Goal: Task Accomplishment & Management: Manage account settings

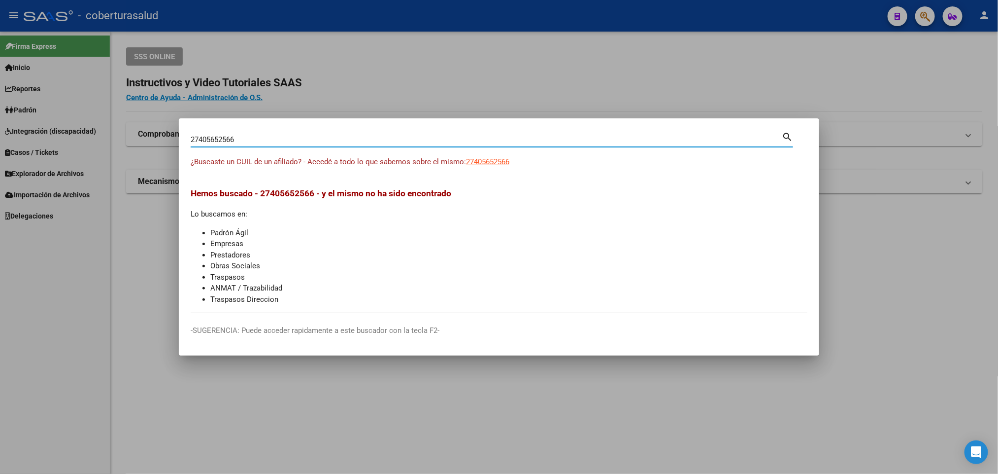
click at [336, 137] on input "27405652566" at bounding box center [486, 139] width 591 height 9
click at [460, 121] on mat-dialog-container "27588265183 Buscar (apellido, dni, cuil, nro traspaso, cuit, obra social) searc…" at bounding box center [499, 236] width 641 height 237
click at [441, 130] on div "27588265183 Buscar (apellido, dni, [PERSON_NAME], [PERSON_NAME], cuit, obra soc…" at bounding box center [492, 138] width 603 height 17
click at [441, 131] on div "27588265183 Buscar (apellido, dni, [PERSON_NAME], [PERSON_NAME], cuit, obra soc…" at bounding box center [492, 138] width 603 height 17
click at [437, 135] on input "27588265183" at bounding box center [486, 139] width 591 height 9
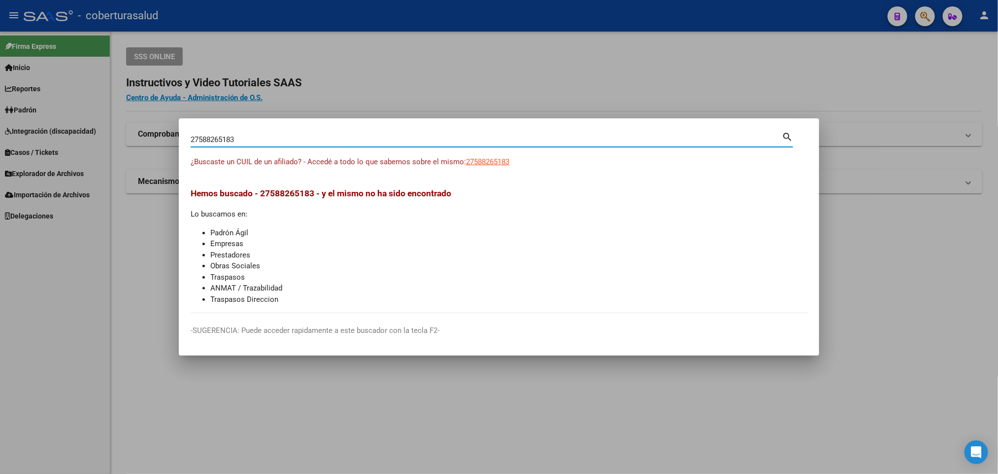
drag, startPoint x: 437, startPoint y: 135, endPoint x: 454, endPoint y: 125, distance: 20.1
click at [438, 135] on input "27588265183" at bounding box center [486, 139] width 591 height 9
paste input "058645293"
click at [414, 141] on input "20586452933" at bounding box center [486, 139] width 591 height 9
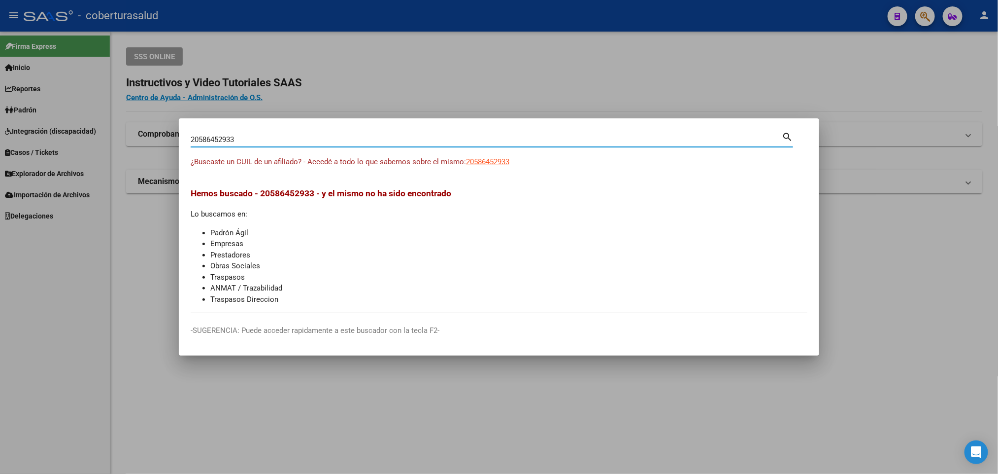
paste input "35521246"
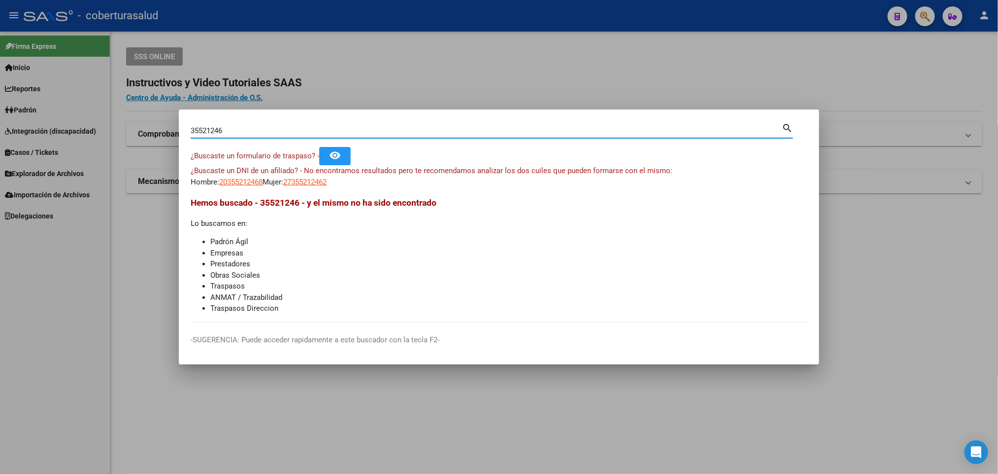
click at [373, 132] on input "35521246" at bounding box center [486, 130] width 591 height 9
click at [399, 139] on div "35521246 Buscar (apellido, dni, [PERSON_NAME], [PERSON_NAME], cuit, obra social…" at bounding box center [492, 134] width 603 height 26
click at [399, 132] on input "35521246" at bounding box center [486, 130] width 591 height 9
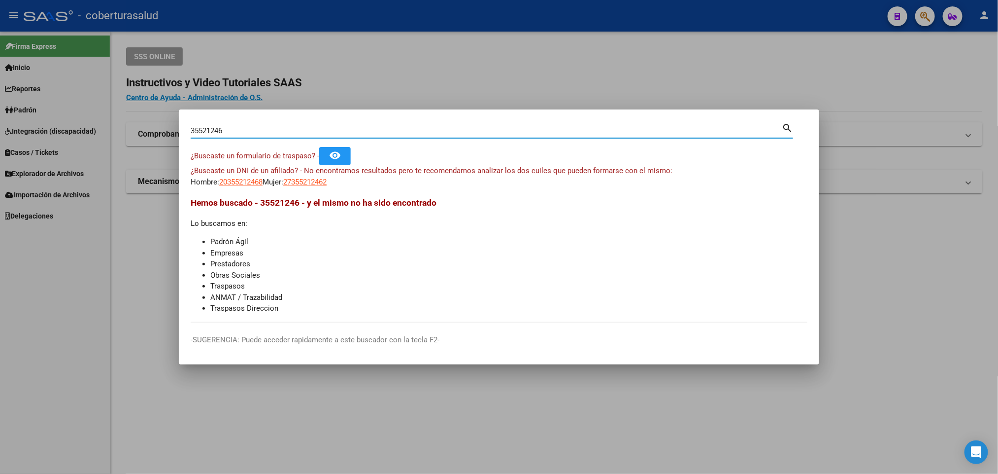
paste input "20360446345"
type input "20360446345"
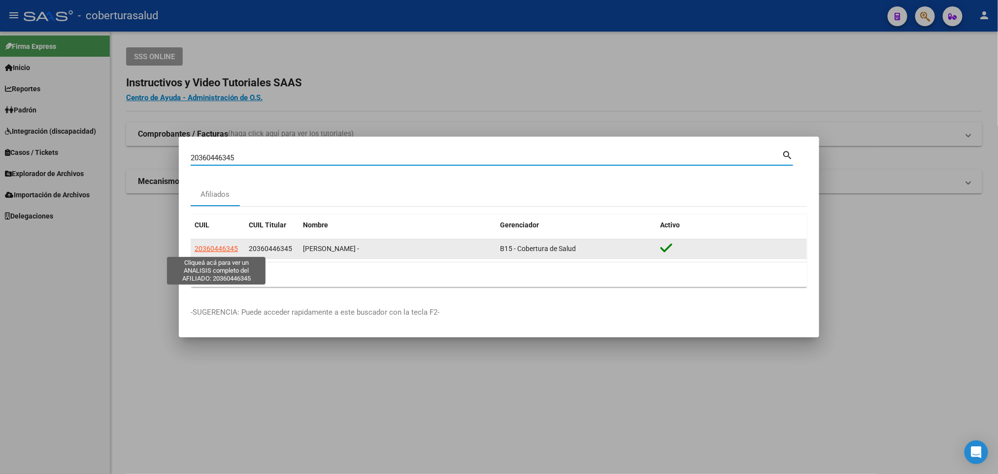
click at [226, 247] on span "20360446345" at bounding box center [216, 248] width 43 height 8
type textarea "20360446345"
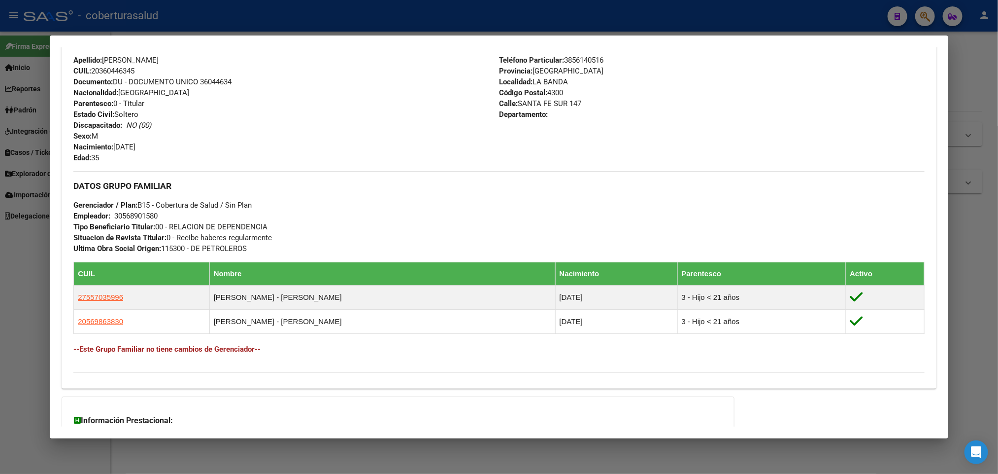
scroll to position [371, 0]
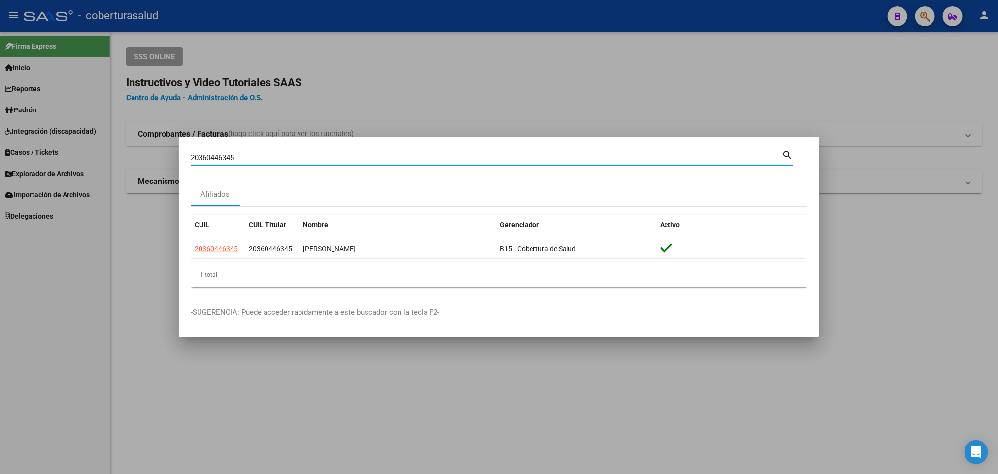
click at [364, 157] on input "20360446345" at bounding box center [486, 157] width 591 height 9
paste input "38366948"
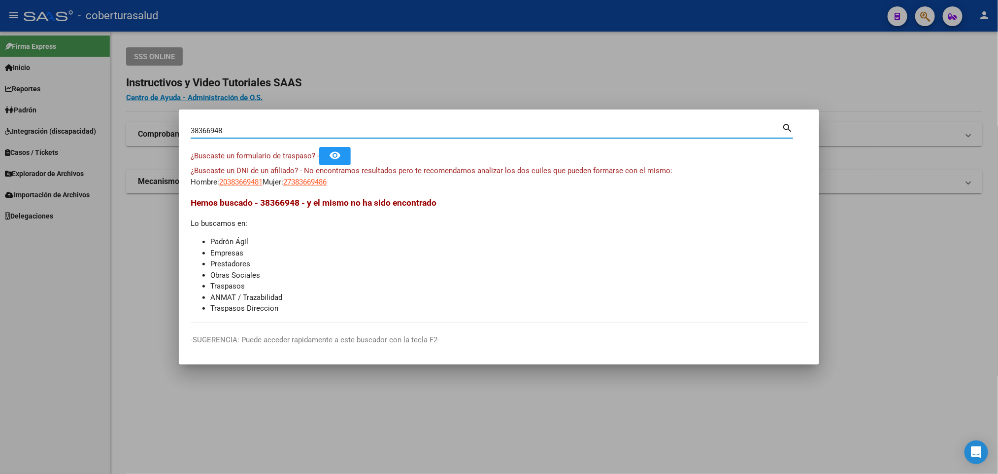
click at [350, 135] on div "38366948 Buscar (apellido, dni, [PERSON_NAME], [PERSON_NAME], cuit, obra social)" at bounding box center [486, 130] width 591 height 15
click at [349, 133] on div "38366948 Buscar (apellido, dni, [PERSON_NAME], [PERSON_NAME], cuit, obra social)" at bounding box center [486, 130] width 591 height 15
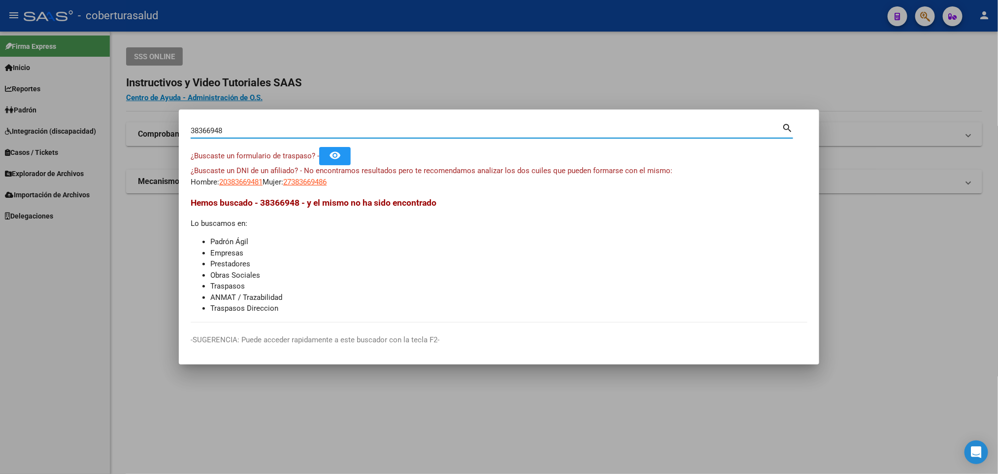
click at [349, 133] on input "38366948" at bounding box center [486, 130] width 591 height 9
paste input "27316211246"
type input "27316211246"
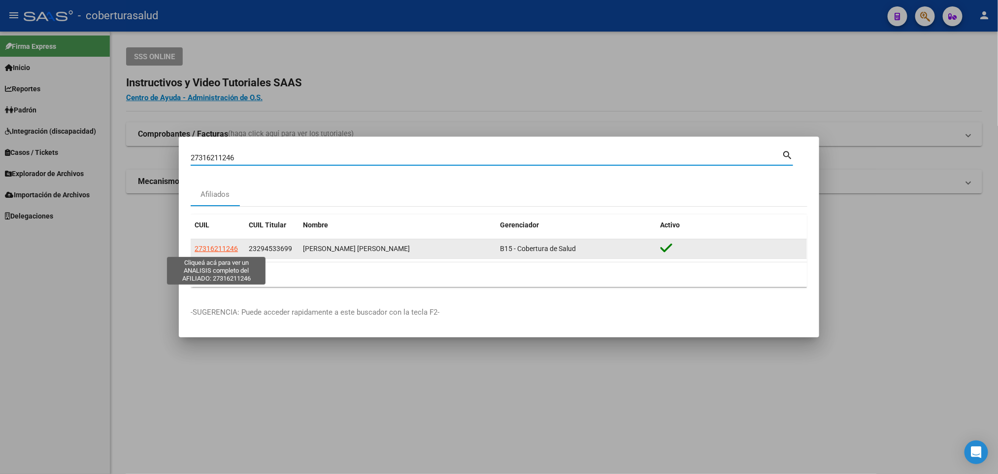
click at [225, 250] on span "27316211246" at bounding box center [216, 248] width 43 height 8
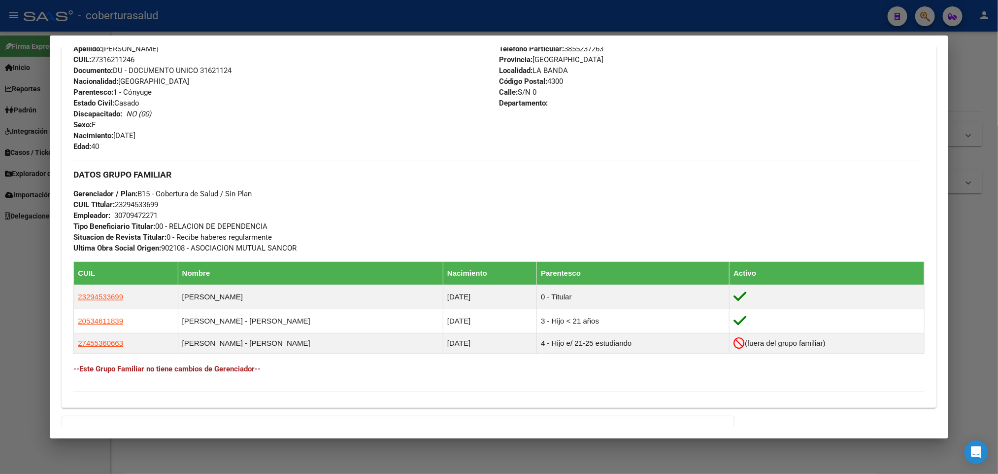
scroll to position [370, 0]
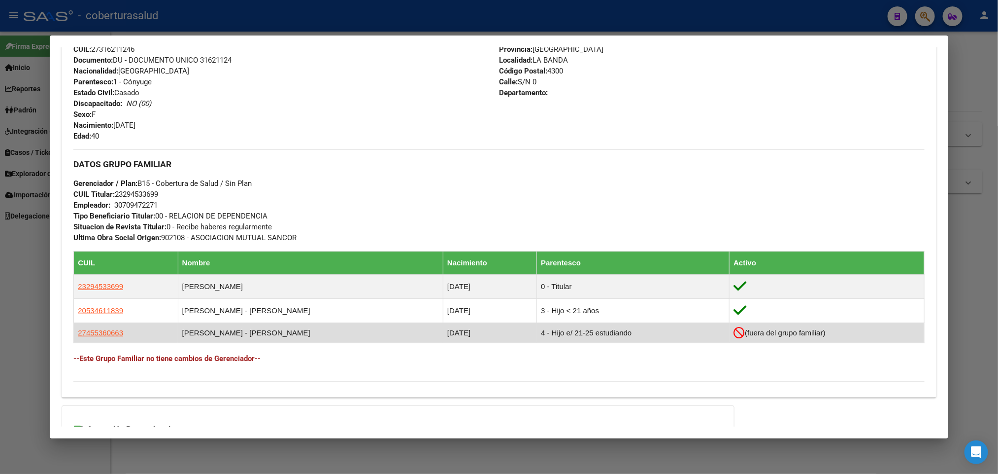
click at [556, 336] on td "4 - Hijo e/ 21-25 estudiando" at bounding box center [633, 333] width 193 height 20
click at [109, 334] on span "27455360663" at bounding box center [100, 332] width 45 height 8
copy span "6"
type textarea "27455360663"
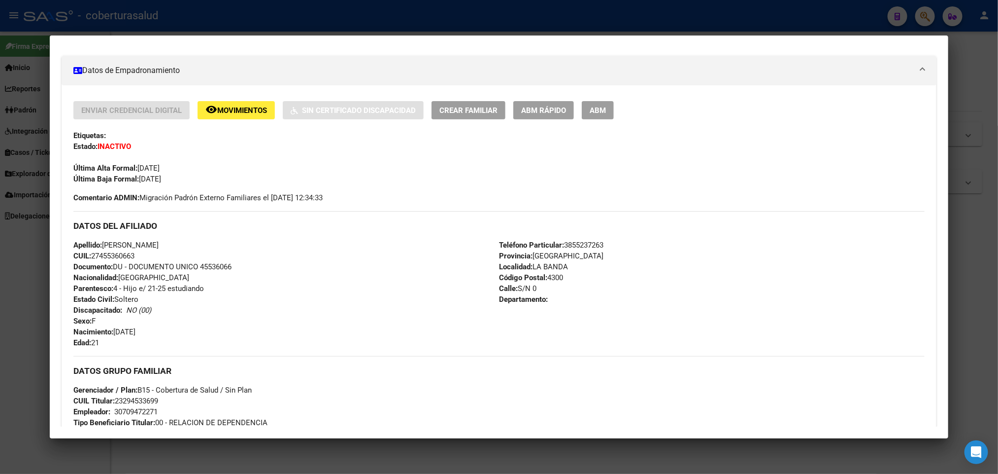
scroll to position [148, 0]
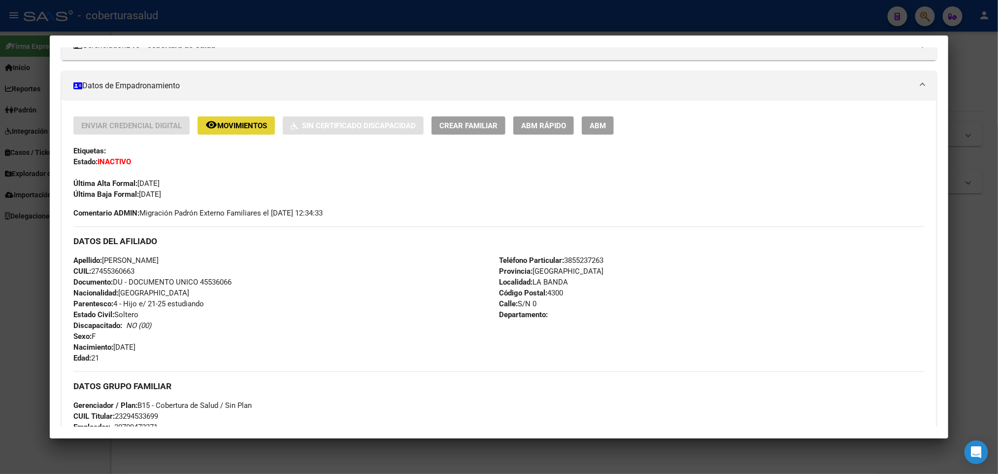
click at [240, 123] on span "Movimientos" at bounding box center [242, 125] width 50 height 9
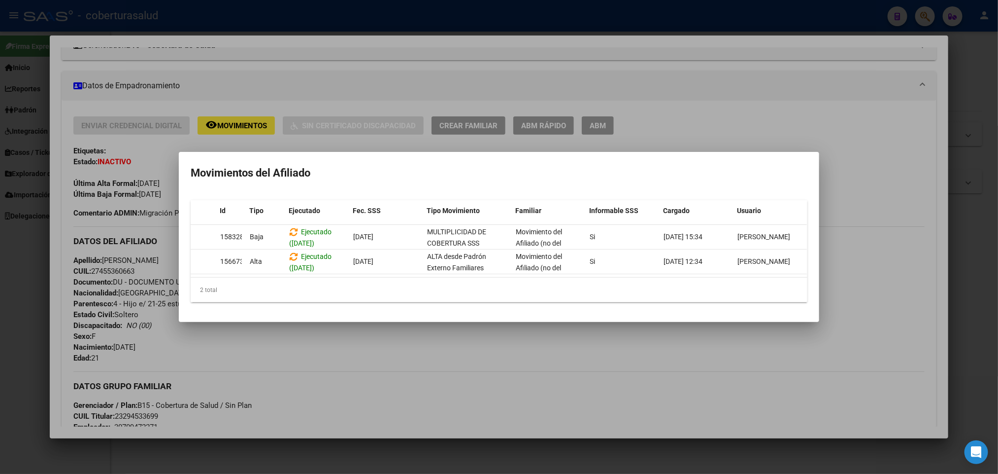
scroll to position [0, 0]
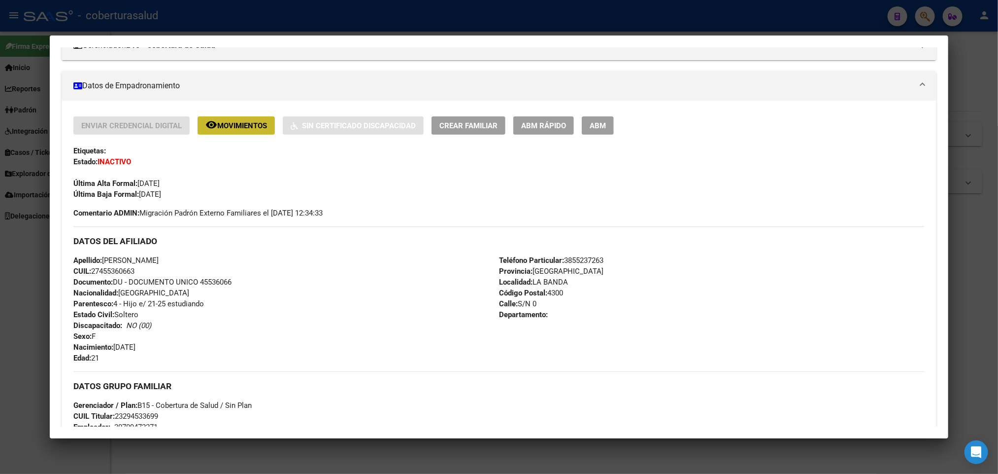
click at [254, 125] on span "Movimientos" at bounding box center [242, 125] width 50 height 9
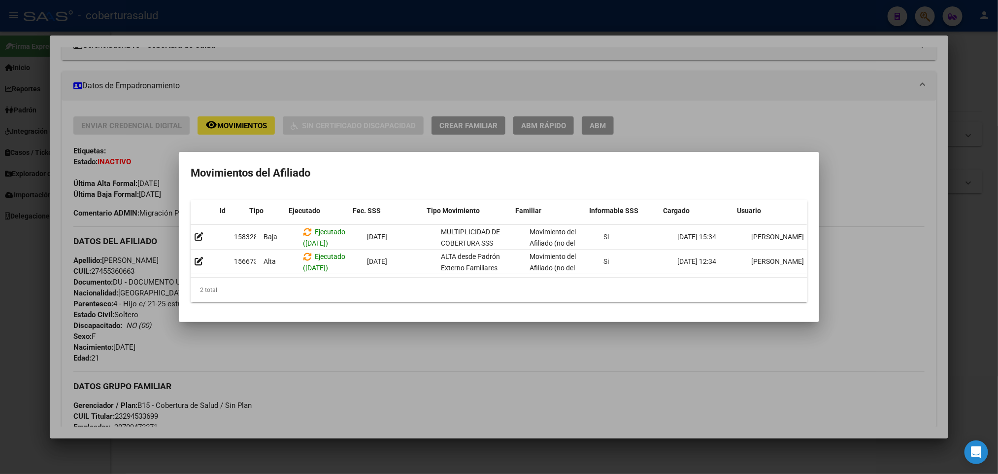
scroll to position [0, 14]
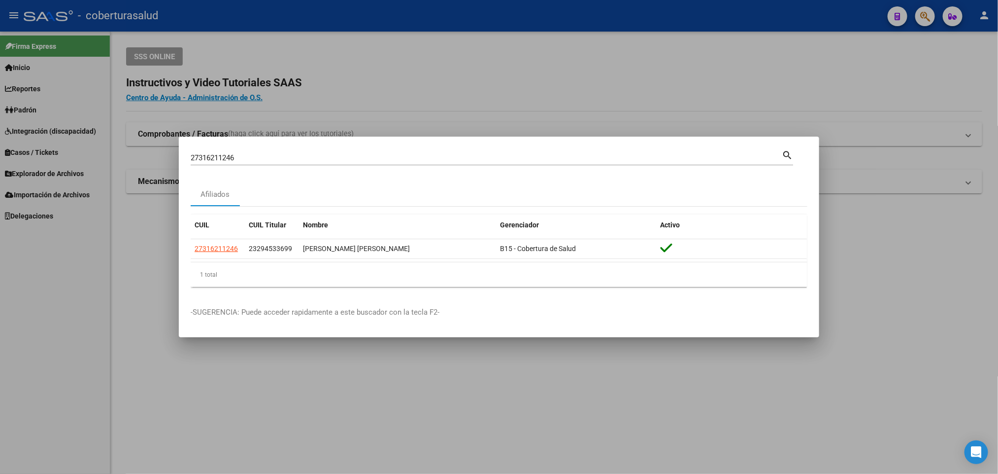
click at [363, 154] on input "27316211246" at bounding box center [486, 157] width 591 height 9
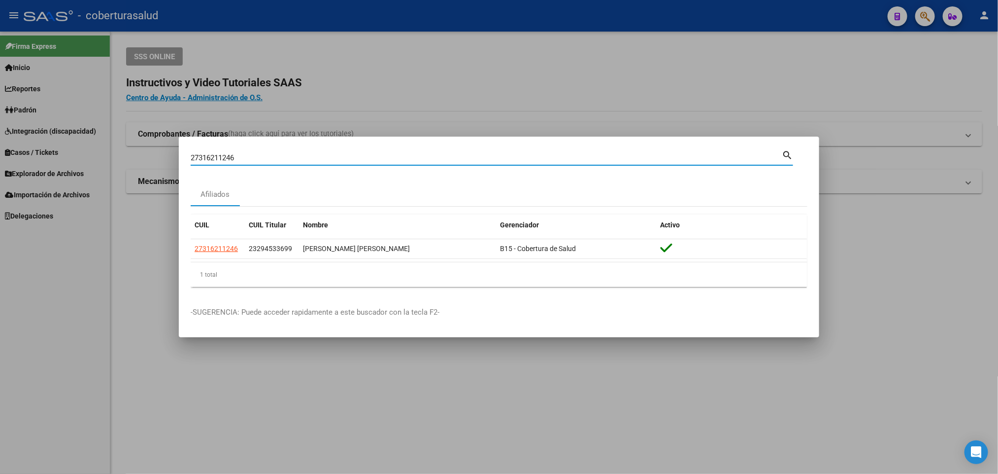
click at [363, 154] on input "27316211246" at bounding box center [486, 157] width 591 height 9
paste input "52570124"
type input "52570124"
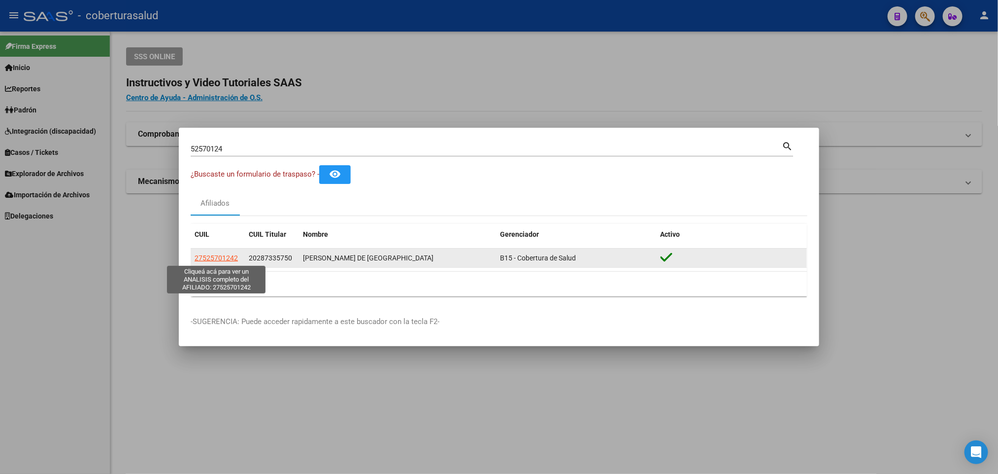
click at [221, 256] on span "27525701242" at bounding box center [216, 258] width 43 height 8
type textarea "27525701242"
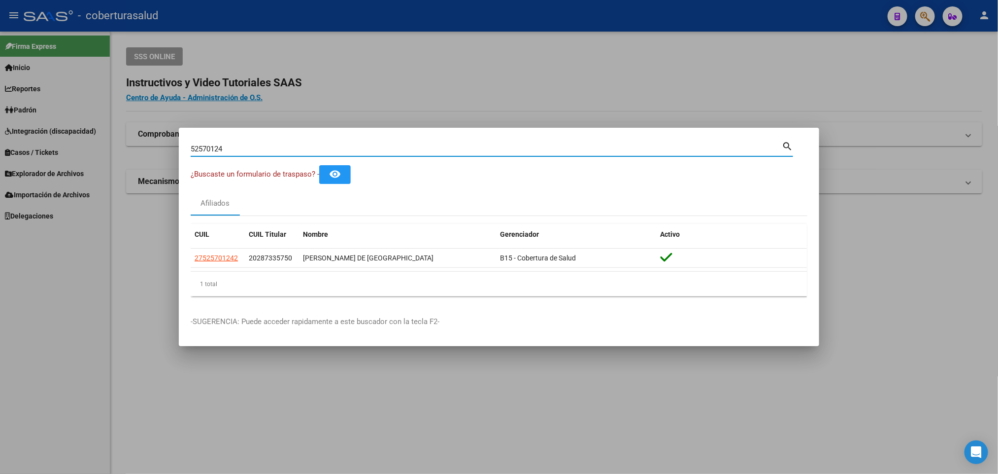
click at [453, 146] on input "52570124" at bounding box center [486, 148] width 591 height 9
paste input "20288127485"
type input "20288127485"
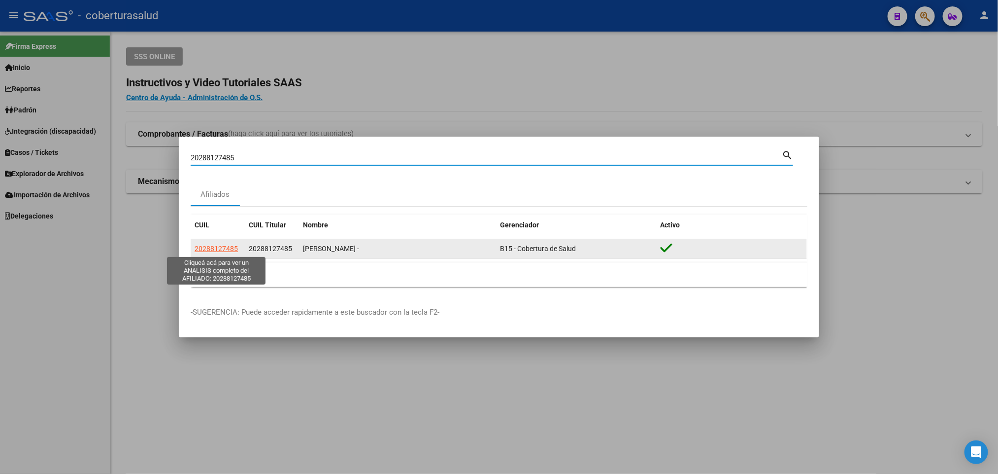
click at [218, 252] on span "20288127485" at bounding box center [216, 248] width 43 height 8
type textarea "20288127485"
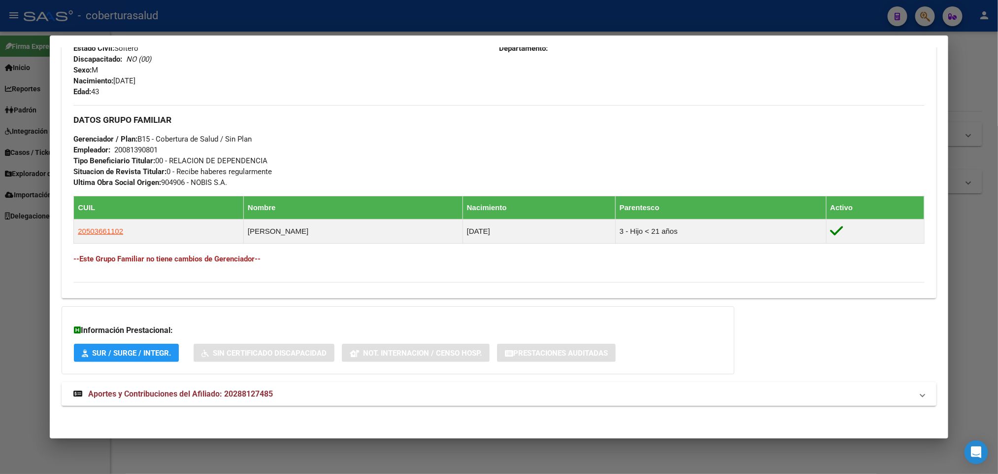
scroll to position [417, 0]
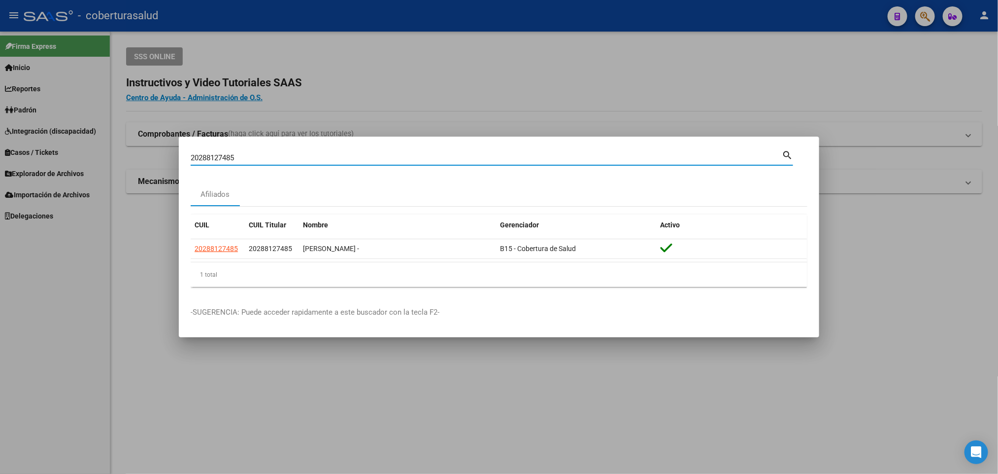
click at [438, 160] on input "20288127485" at bounding box center [486, 157] width 591 height 9
paste input "32859581"
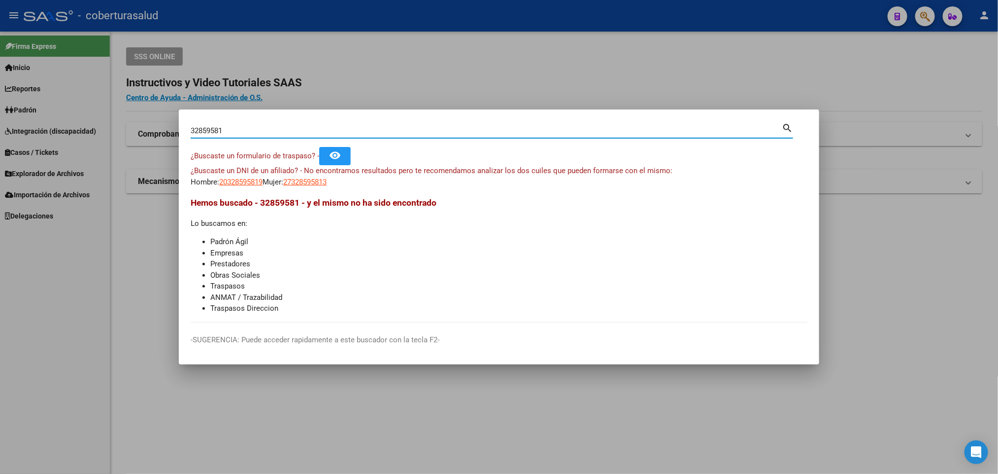
click at [407, 132] on input "32859581" at bounding box center [486, 130] width 591 height 9
paste input "6438962"
type input "36438962"
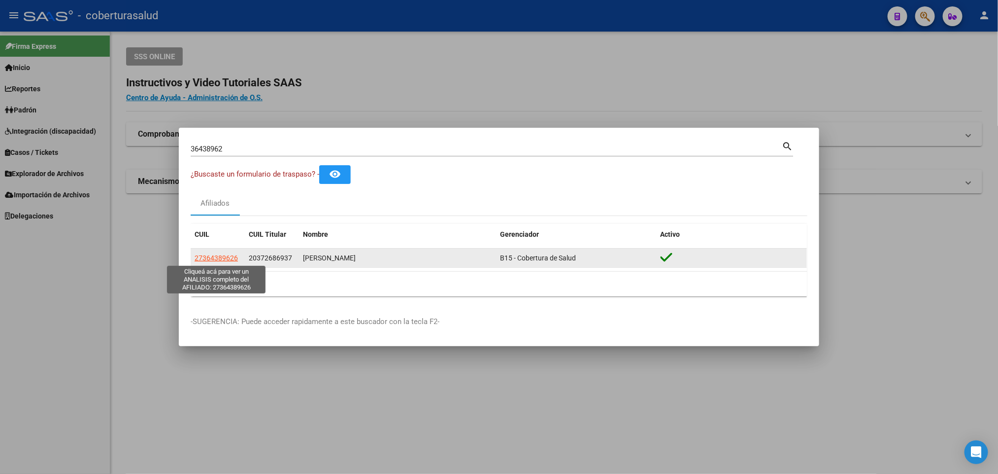
click at [209, 258] on span "27364389626" at bounding box center [216, 258] width 43 height 8
type textarea "27364389626"
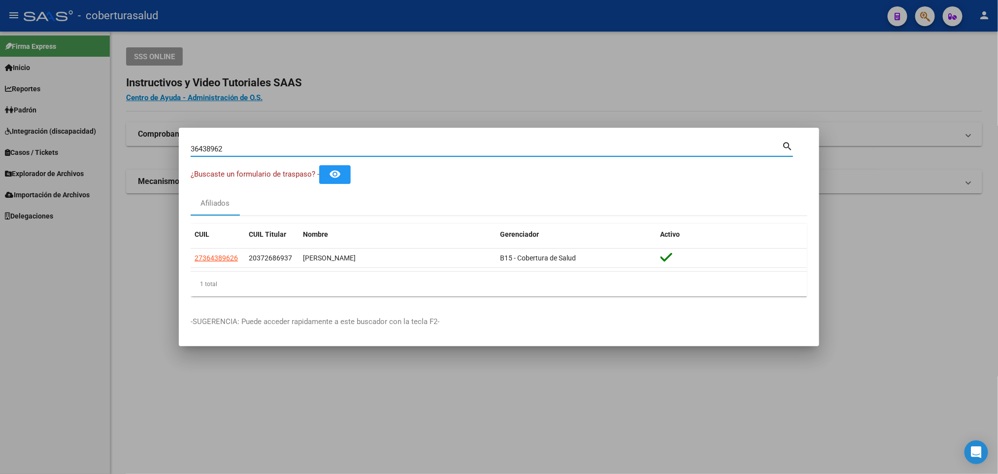
click at [406, 145] on input "36438962" at bounding box center [486, 148] width 591 height 9
paste input "7268693"
type input "37268693"
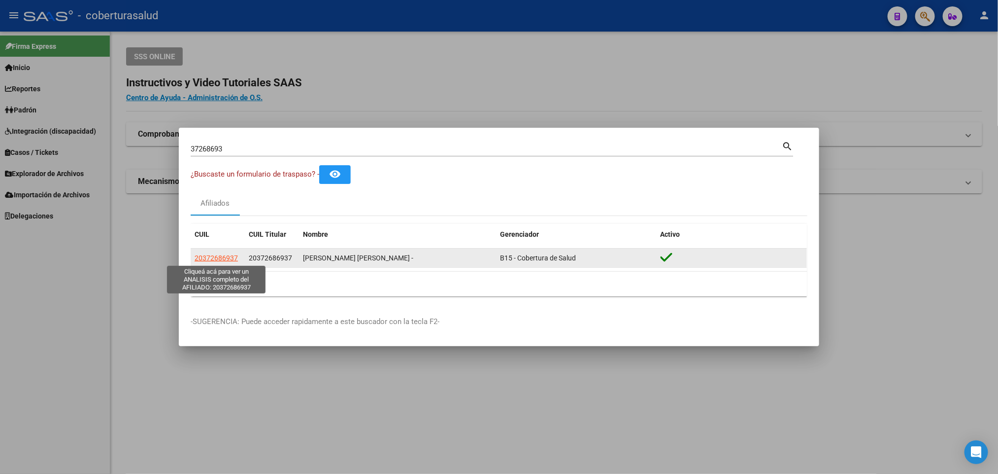
click at [217, 254] on span "20372686937" at bounding box center [216, 258] width 43 height 8
type textarea "20372686937"
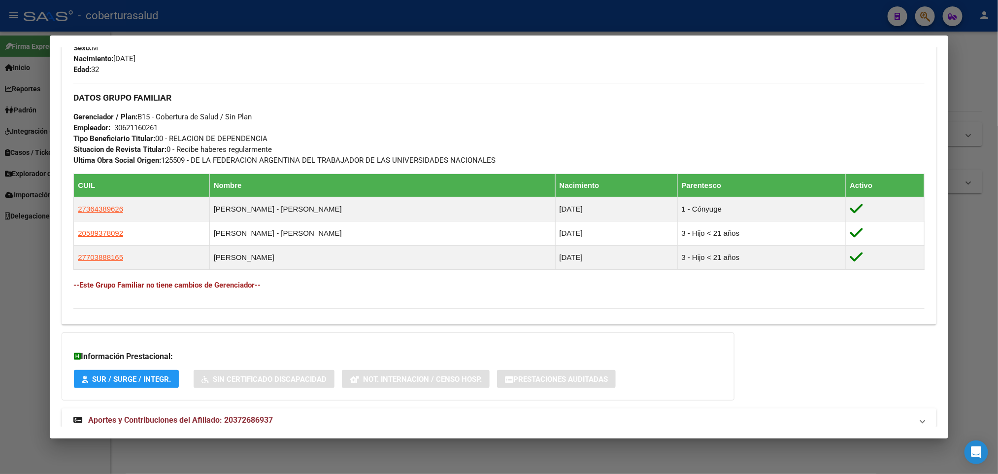
scroll to position [444, 0]
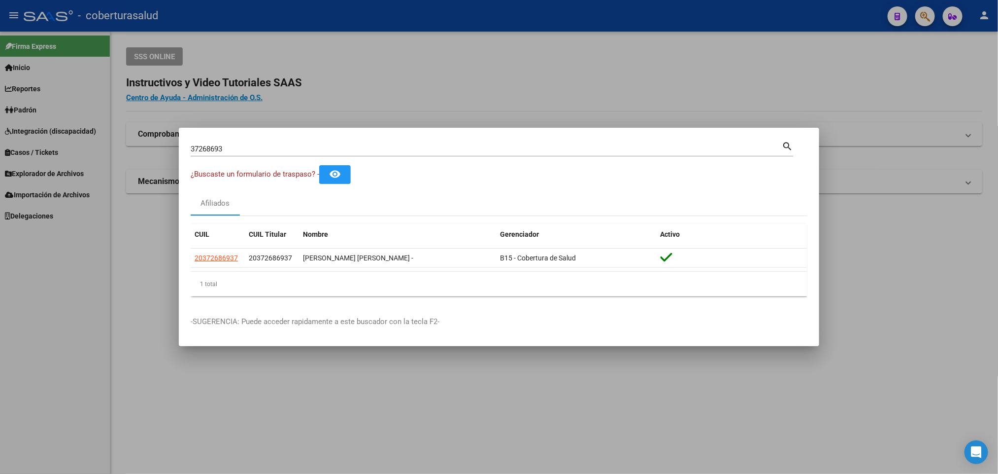
click at [290, 145] on input "37268693" at bounding box center [486, 148] width 591 height 9
paste input "54012991"
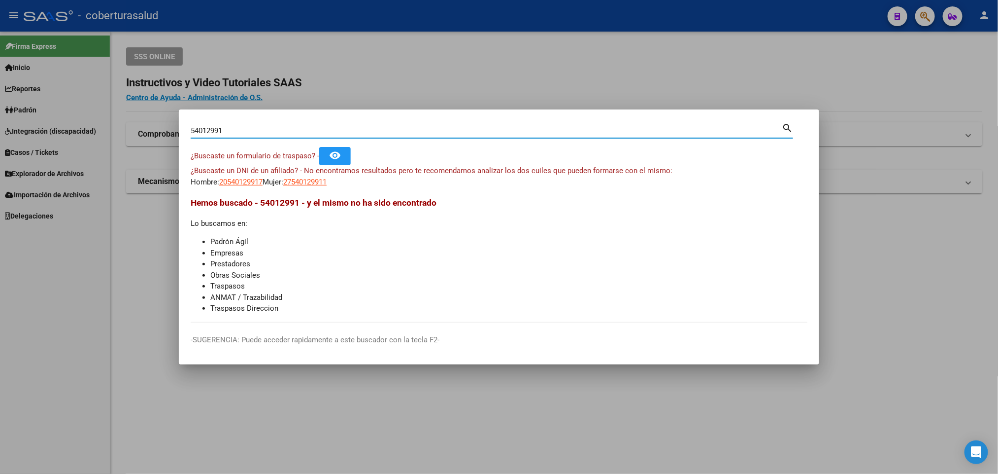
click at [311, 129] on input "54012991" at bounding box center [486, 130] width 591 height 9
paste input "27286485745"
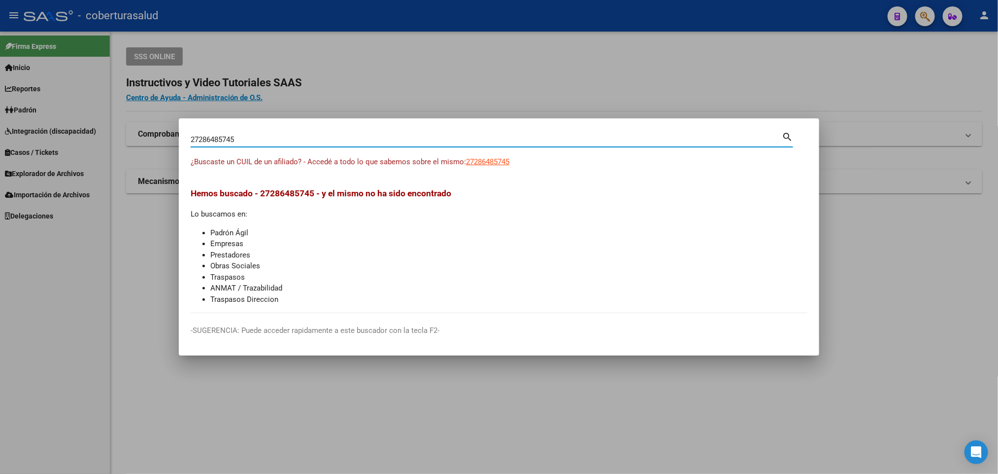
click at [240, 139] on input "27286485745" at bounding box center [486, 139] width 591 height 9
click at [304, 135] on input "27286485745" at bounding box center [486, 139] width 591 height 9
paste input "030758093"
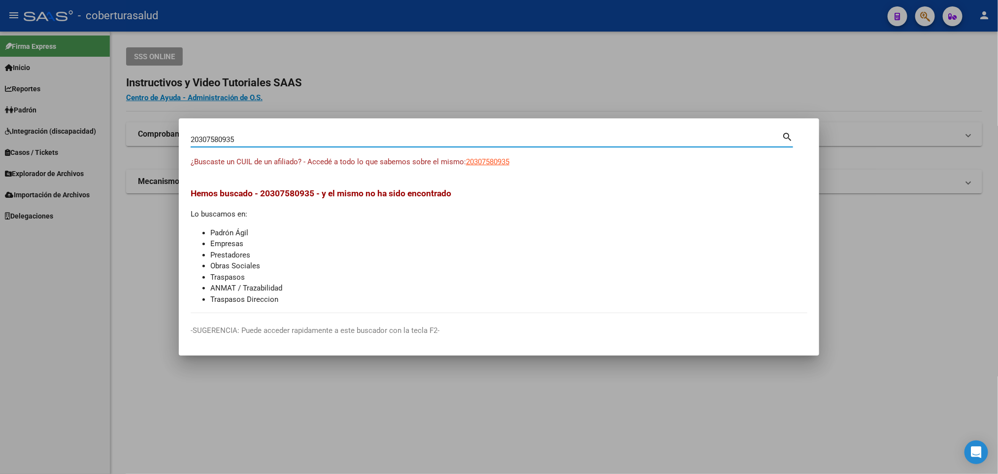
type input "20307580935"
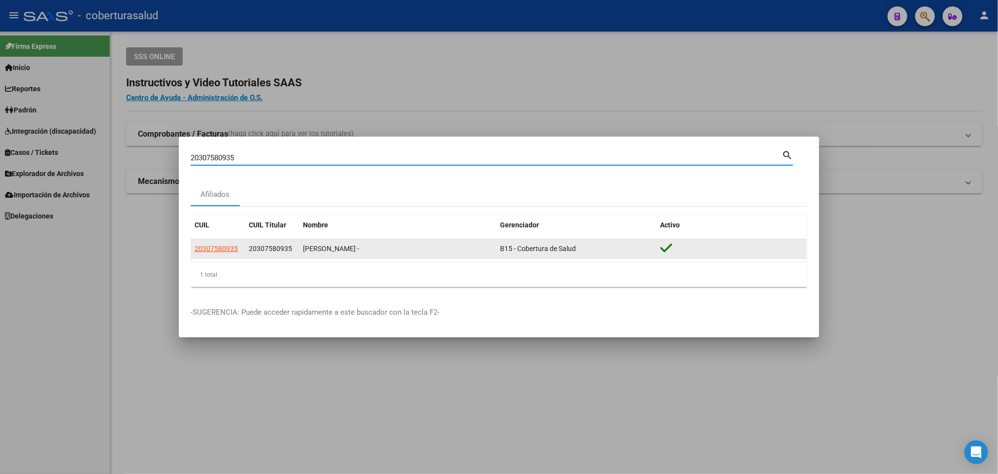
click at [228, 255] on datatable-body-cell "20307580935" at bounding box center [218, 248] width 54 height 19
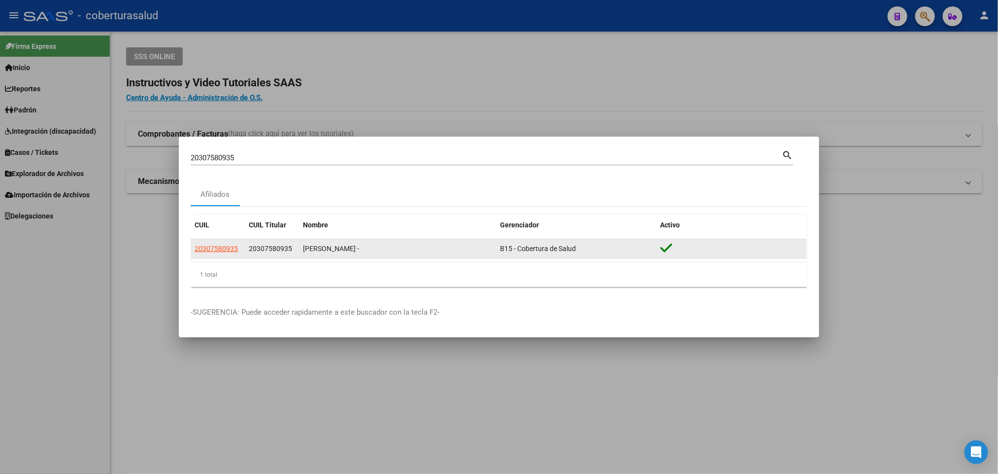
click at [226, 253] on app-link-go-to "20307580935" at bounding box center [216, 248] width 43 height 11
click at [225, 251] on span "20307580935" at bounding box center [216, 248] width 43 height 8
type textarea "20307580935"
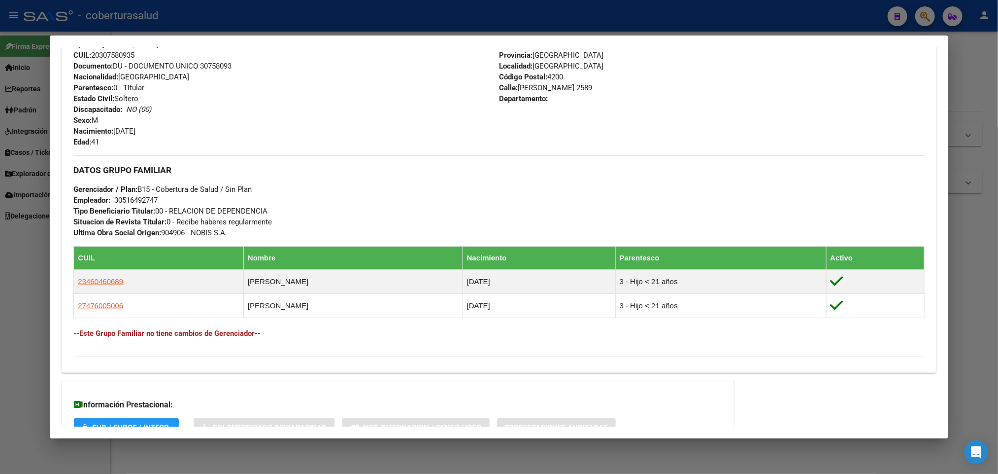
scroll to position [370, 0]
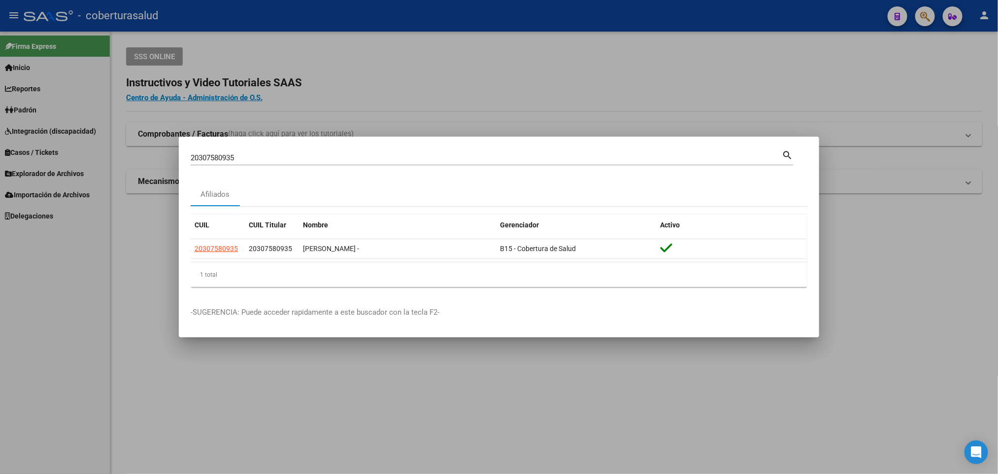
click at [336, 158] on input "20307580935" at bounding box center [486, 157] width 591 height 9
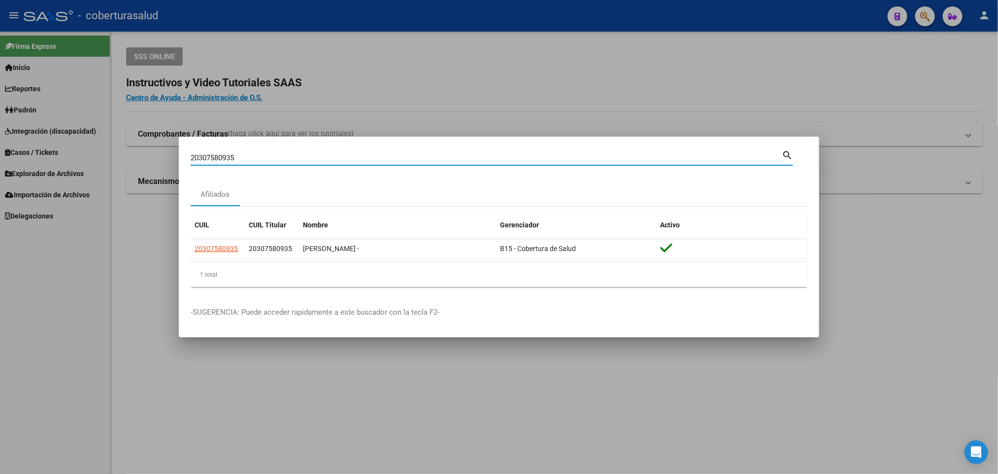
click at [336, 158] on input "20307580935" at bounding box center [486, 157] width 591 height 9
paste input "22770201"
type input "20322770201"
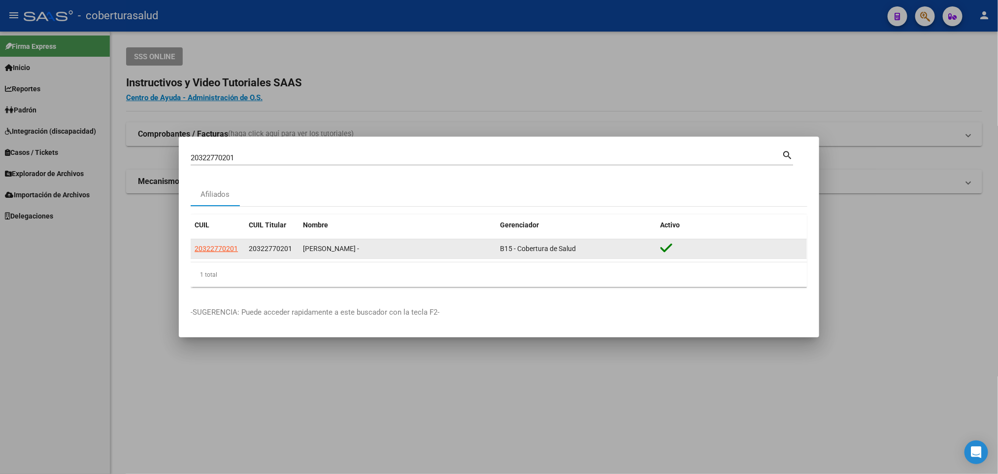
click at [219, 255] on datatable-body-cell "20322770201" at bounding box center [218, 248] width 54 height 19
click at [225, 241] on datatable-body-cell "20322770201" at bounding box center [218, 248] width 54 height 19
click at [232, 247] on span "20322770201" at bounding box center [216, 248] width 43 height 8
type textarea "20322770201"
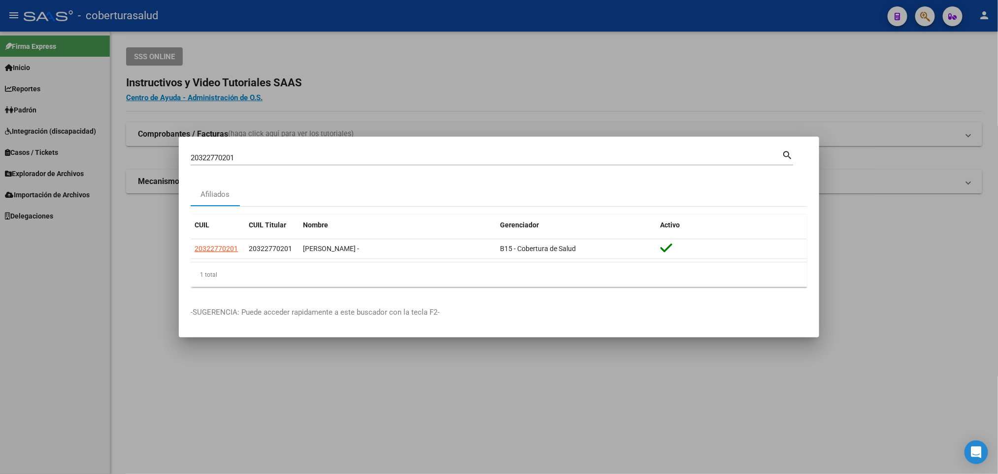
click at [411, 147] on mat-dialog-container "20322770201 Buscar (apellido, dni, cuil, nro traspaso, cuit, obra social) searc…" at bounding box center [499, 237] width 641 height 201
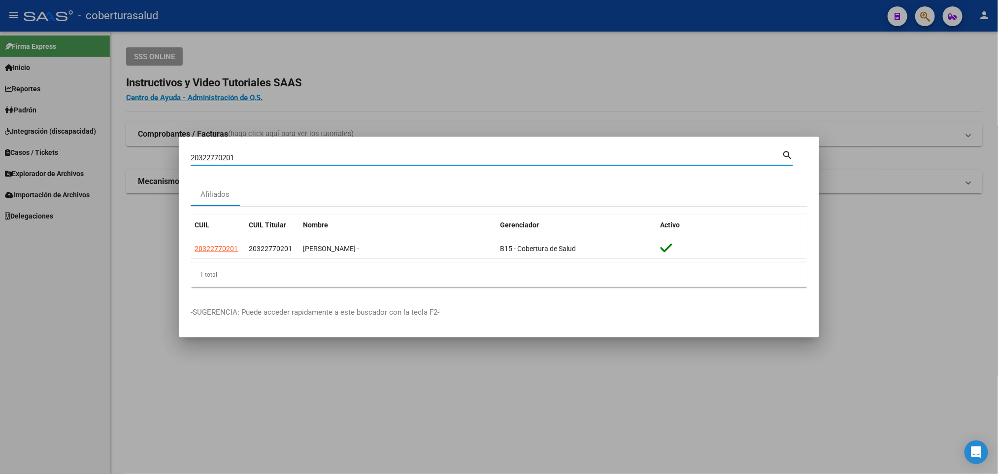
click at [392, 153] on input "20322770201" at bounding box center [486, 157] width 591 height 9
paste input "7373129688"
type input "27373129688"
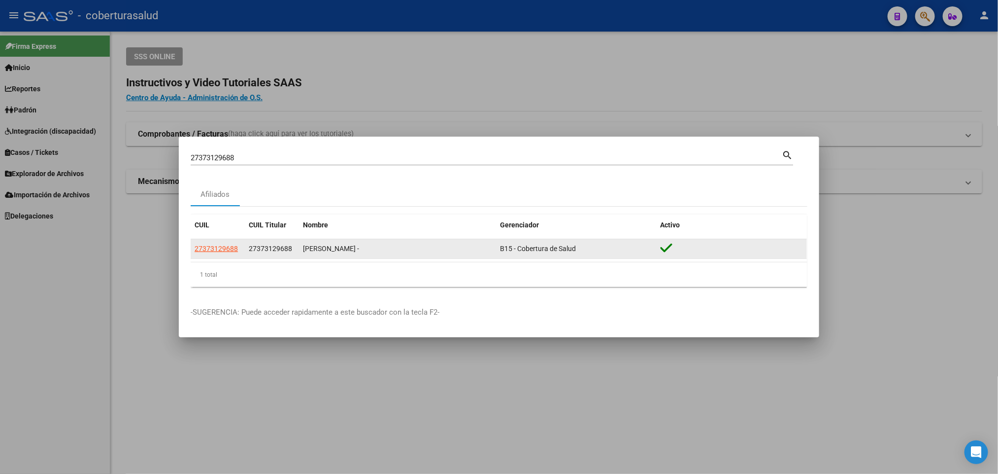
click at [216, 257] on datatable-body-cell "27373129688" at bounding box center [218, 248] width 54 height 19
click at [215, 245] on span "27373129688" at bounding box center [216, 248] width 43 height 8
type textarea "27373129688"
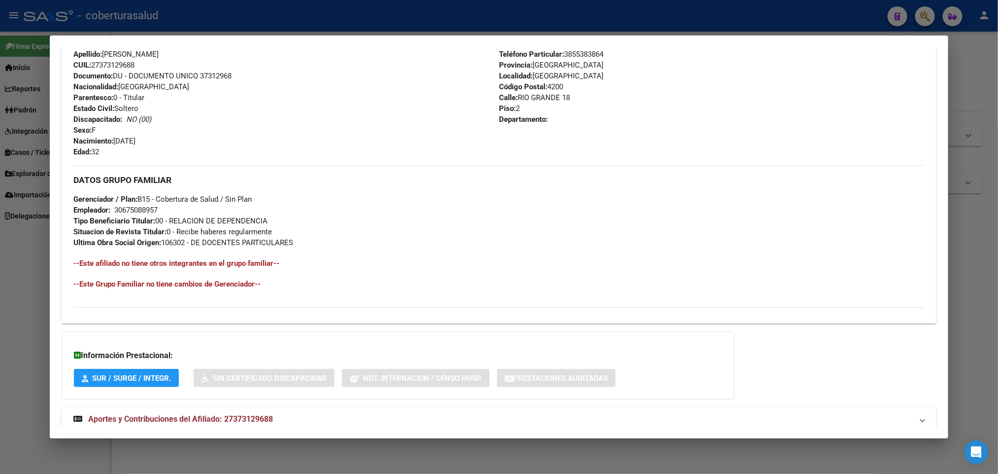
scroll to position [381, 0]
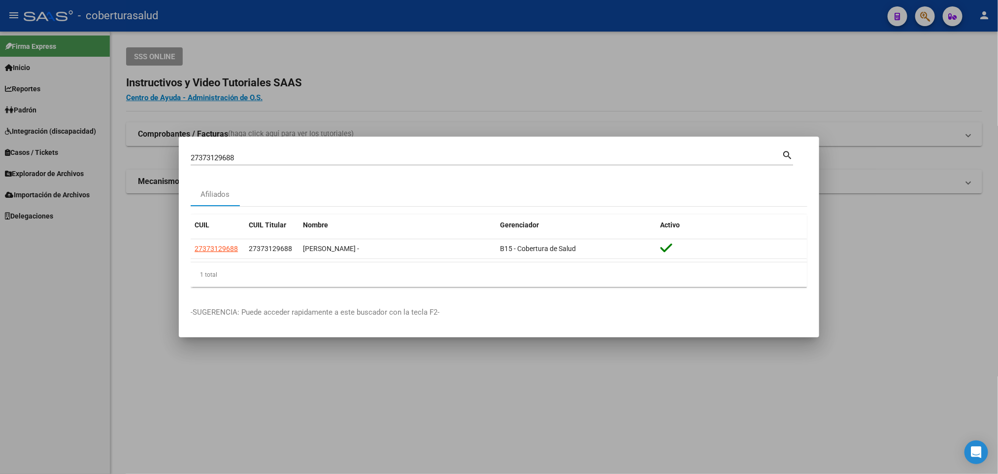
click at [529, 169] on div "27373129688 Buscar (apellido, dni, cuil, [PERSON_NAME], cuit, obra social) sear…" at bounding box center [492, 161] width 603 height 26
click at [519, 159] on input "27373129688" at bounding box center [486, 157] width 591 height 9
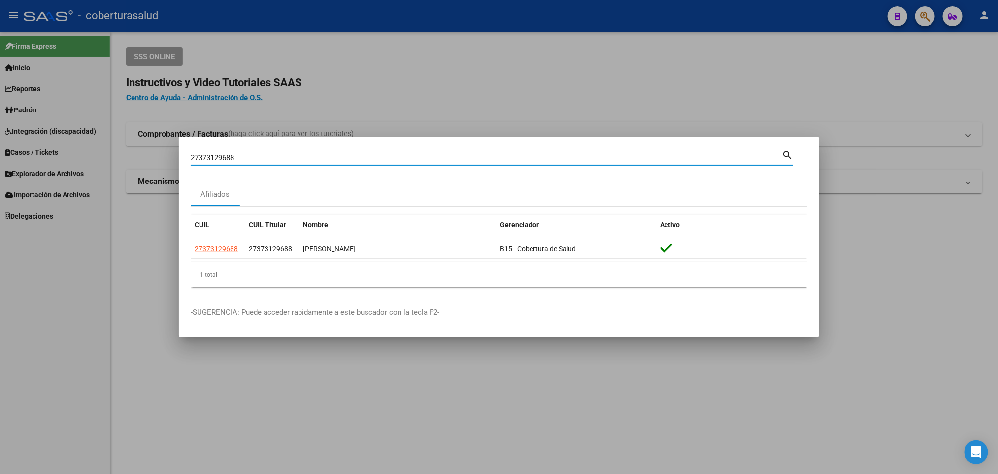
click at [519, 159] on input "27373129688" at bounding box center [486, 157] width 591 height 9
paste input "84852705"
type input "27384852705"
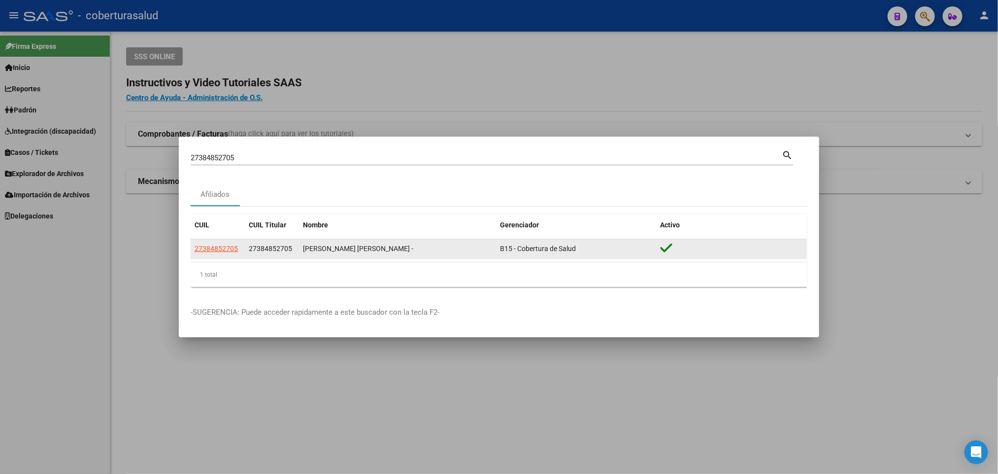
click at [222, 242] on datatable-body-cell "27384852705" at bounding box center [218, 248] width 54 height 19
click at [228, 246] on span "27384852705" at bounding box center [216, 248] width 43 height 8
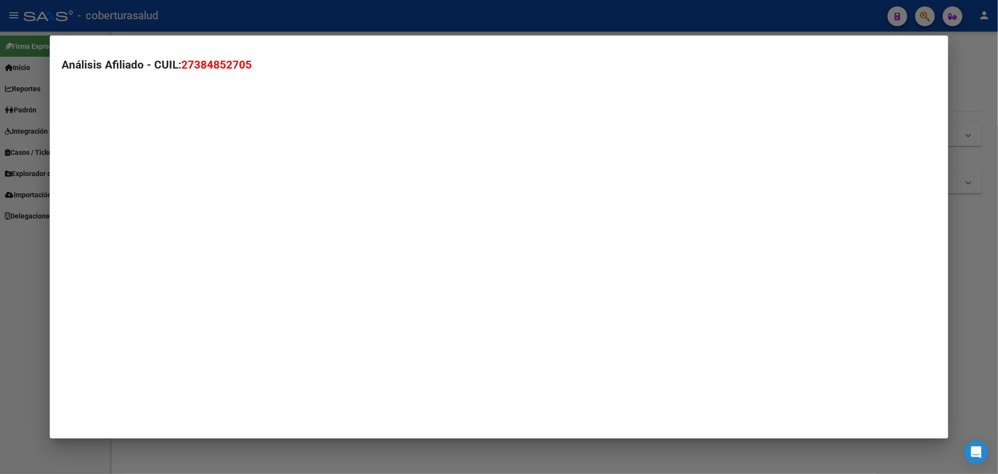
type textarea "27384852705"
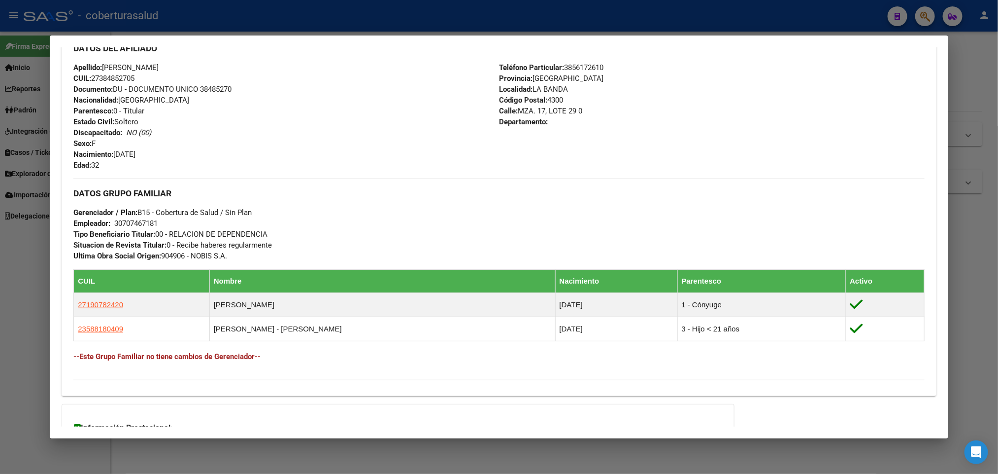
scroll to position [442, 0]
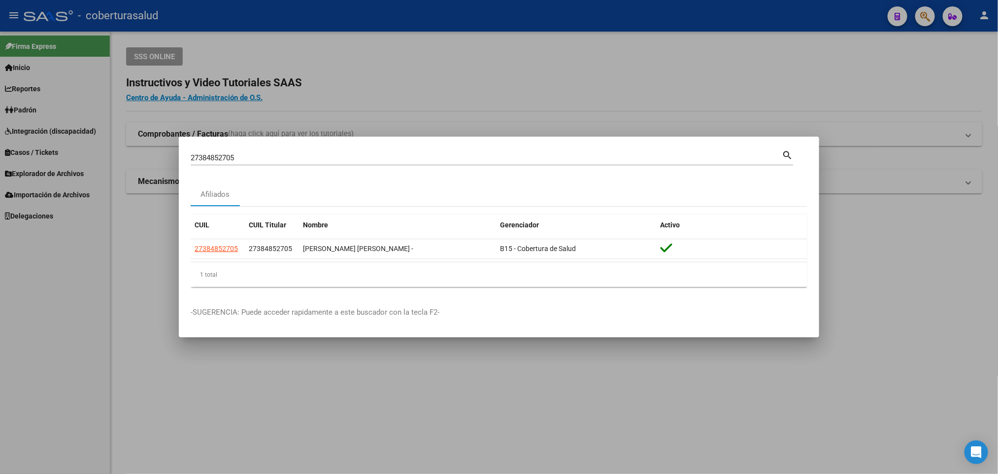
click at [387, 149] on mat-dialog-container "27384852705 Buscar (apellido, dni, cuil, nro traspaso, cuit, obra social) searc…" at bounding box center [499, 237] width 641 height 201
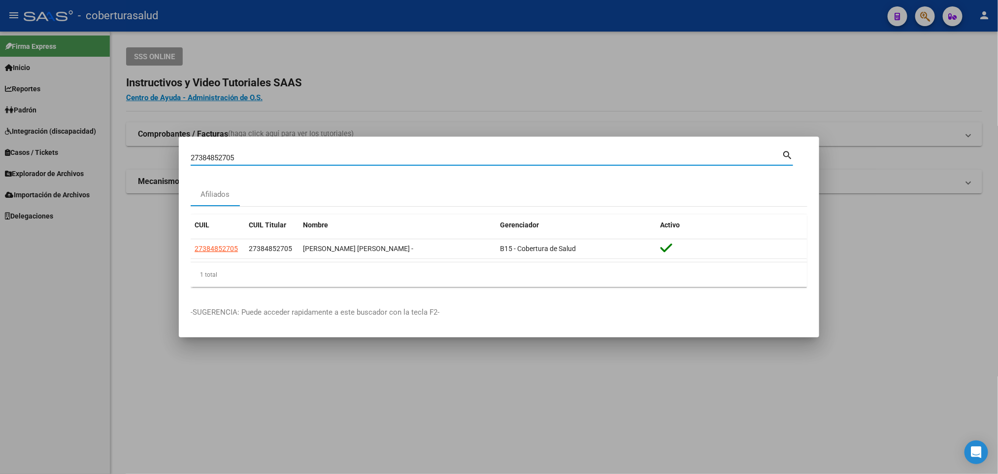
click at [371, 158] on input "27384852705" at bounding box center [486, 157] width 591 height 9
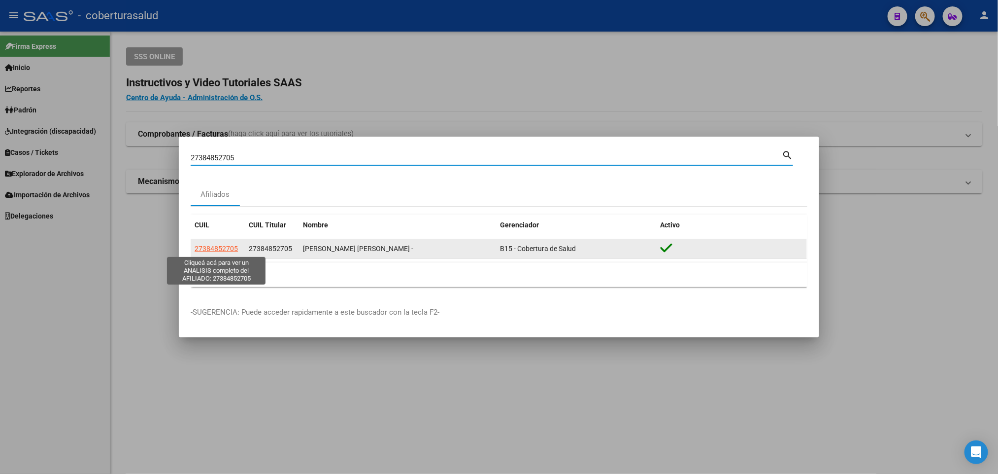
click at [224, 251] on span "27384852705" at bounding box center [216, 248] width 43 height 8
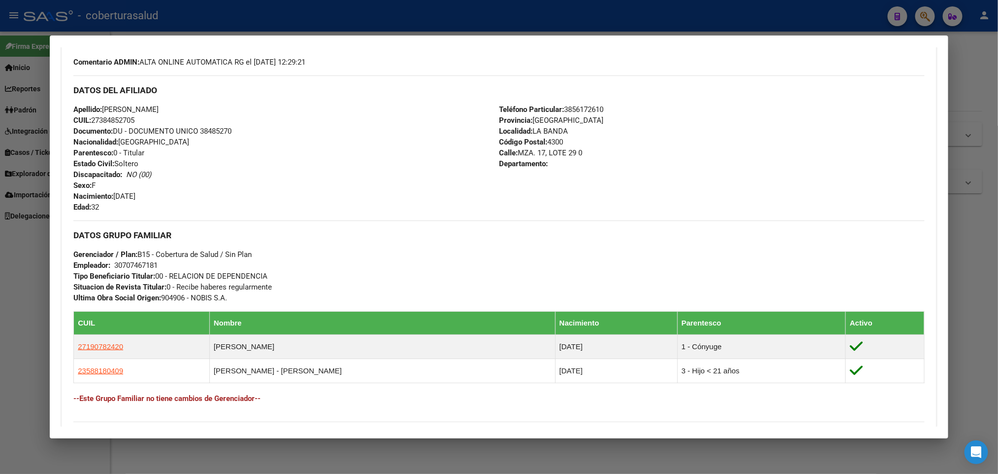
scroll to position [371, 0]
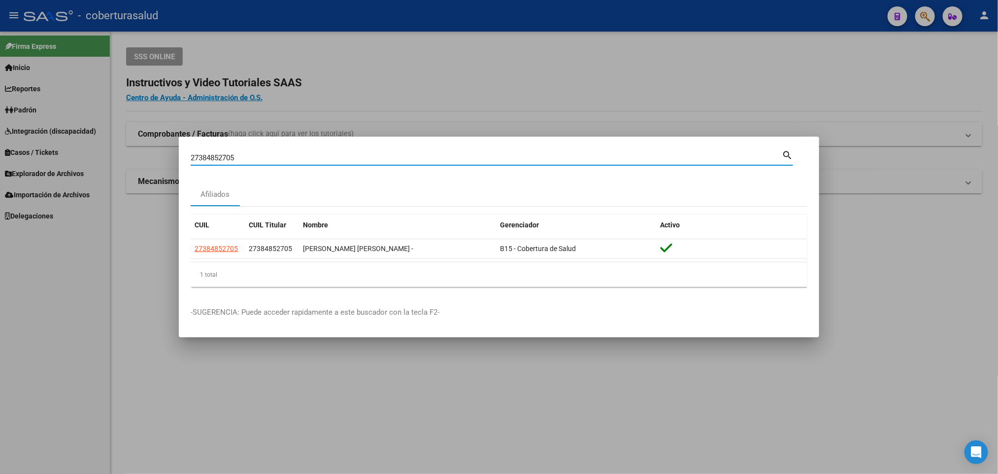
click at [376, 154] on input "27384852705" at bounding box center [486, 157] width 591 height 9
paste input "34132669"
type input "34132669"
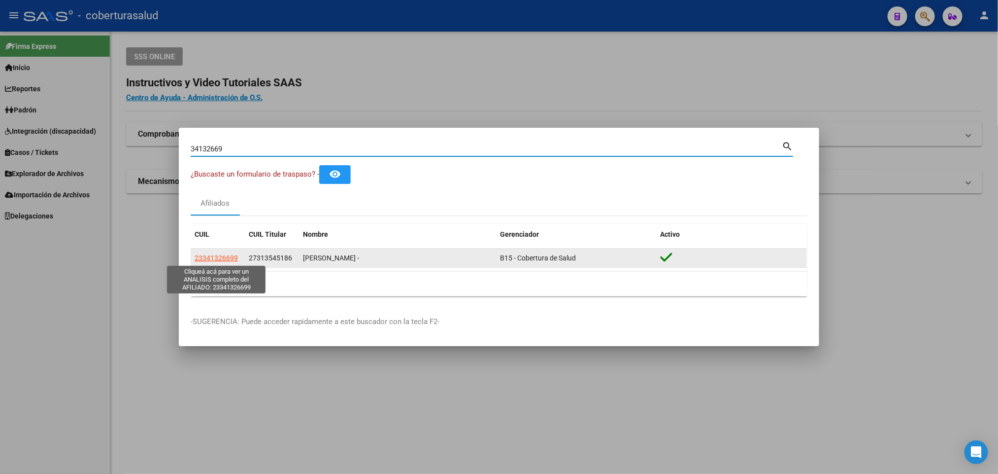
click at [213, 254] on span "23341326699" at bounding box center [216, 258] width 43 height 8
type textarea "23341326699"
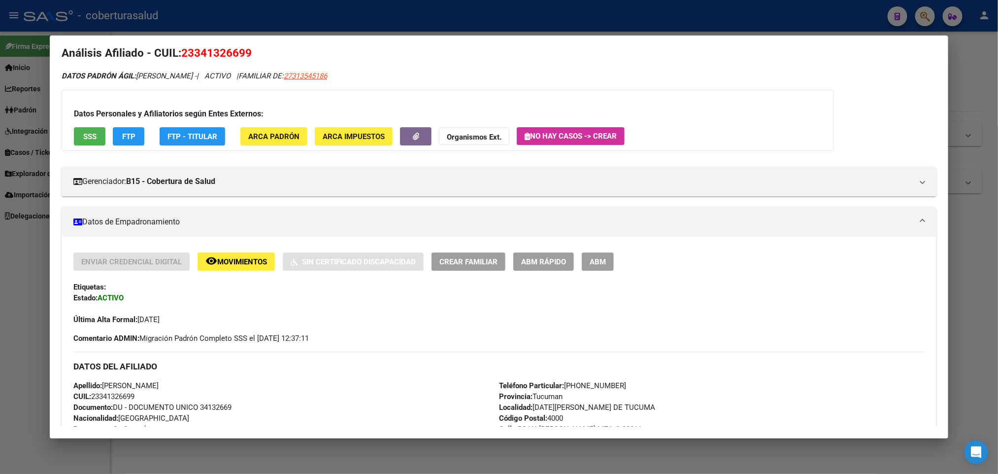
scroll to position [0, 0]
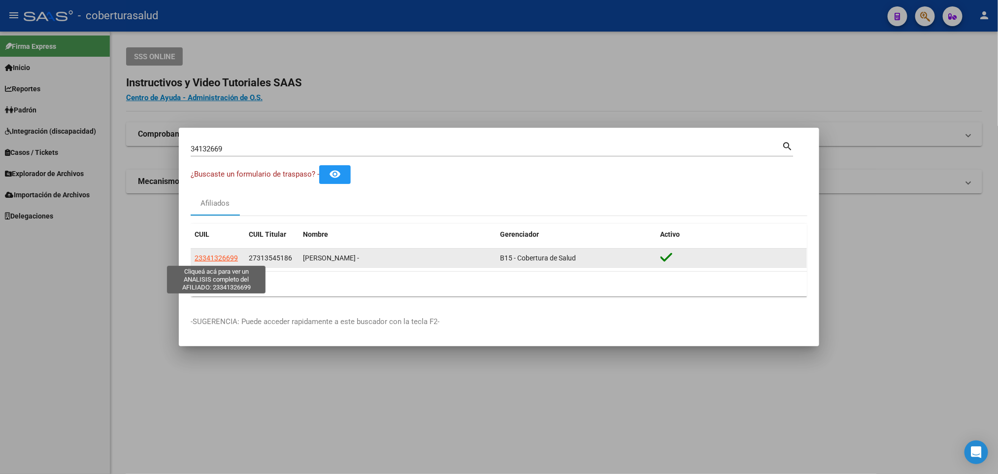
click at [221, 256] on span "23341326699" at bounding box center [216, 258] width 43 height 8
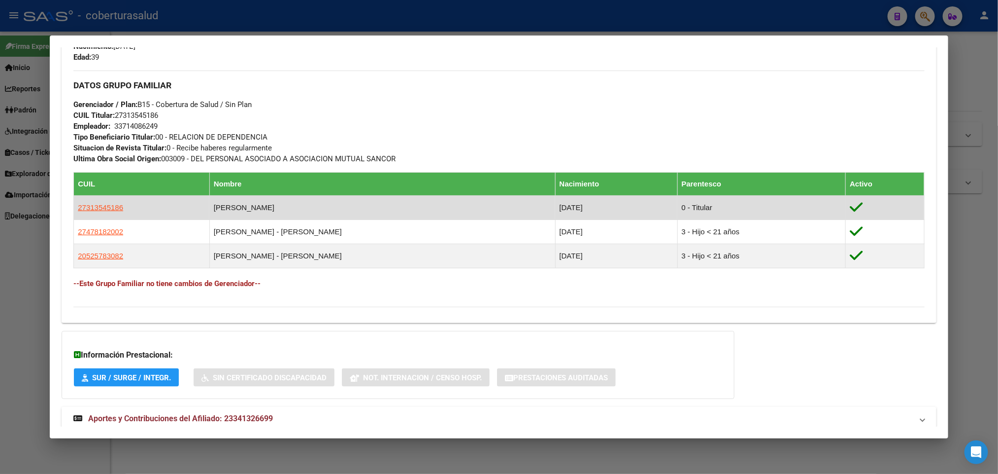
scroll to position [444, 0]
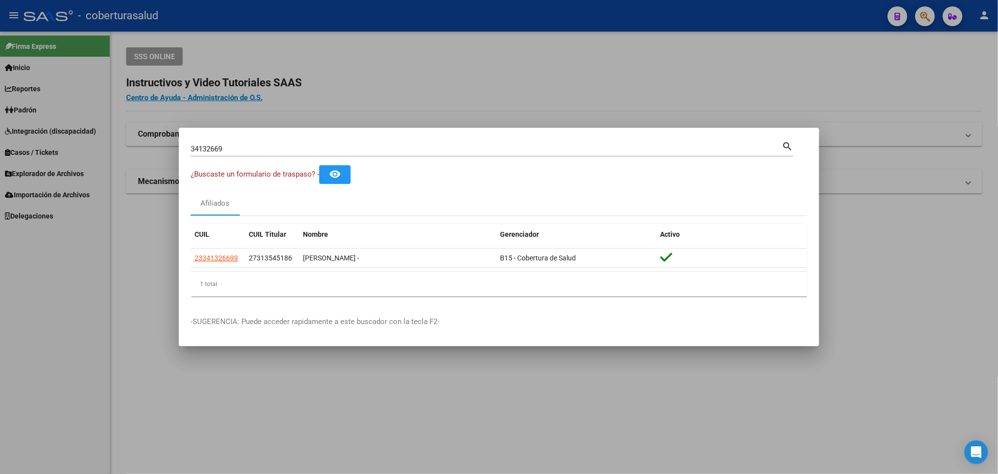
click at [497, 150] on input "34132669" at bounding box center [486, 148] width 591 height 9
paste input "27313545186"
click at [195, 149] on input "2731354518" at bounding box center [486, 148] width 591 height 9
type input "31354518"
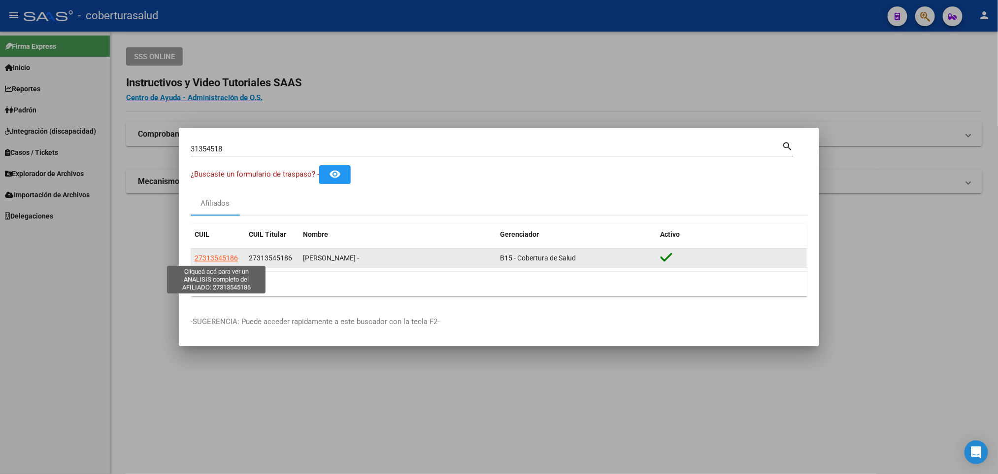
click at [232, 254] on span "27313545186" at bounding box center [216, 258] width 43 height 8
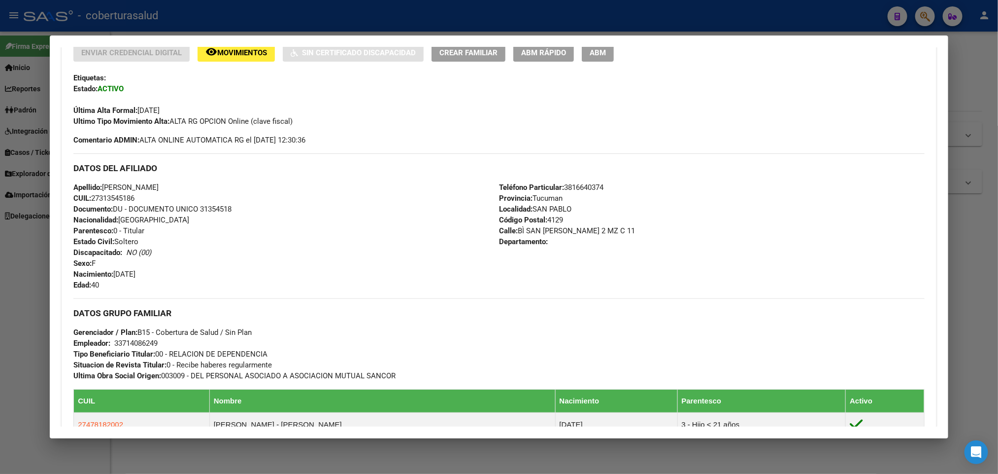
scroll to position [466, 0]
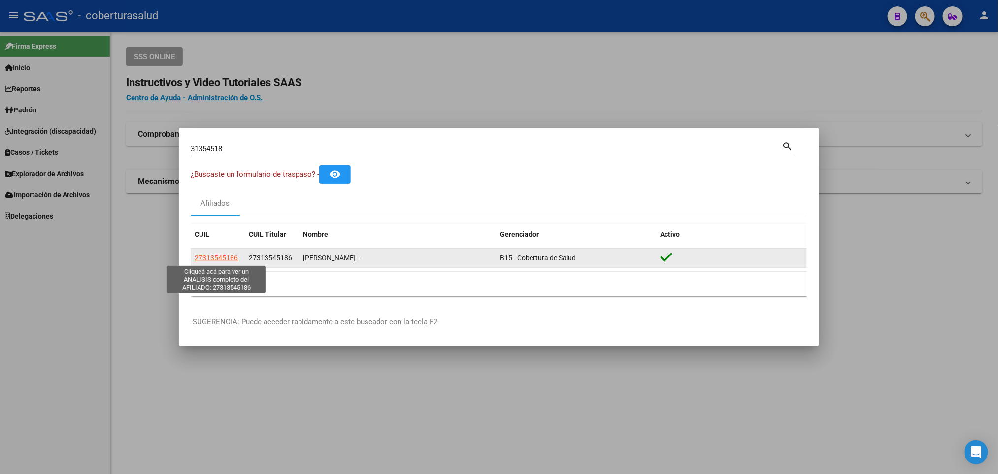
click at [222, 255] on span "27313545186" at bounding box center [216, 258] width 43 height 8
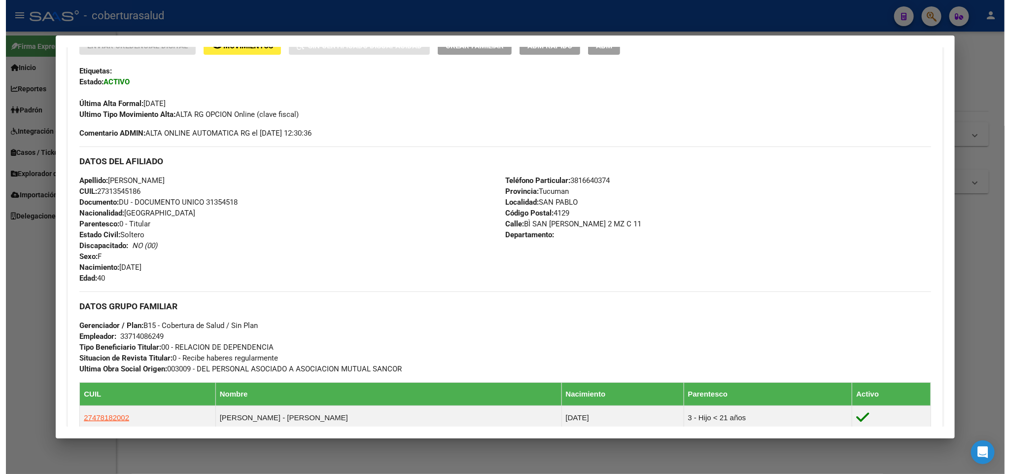
scroll to position [370, 0]
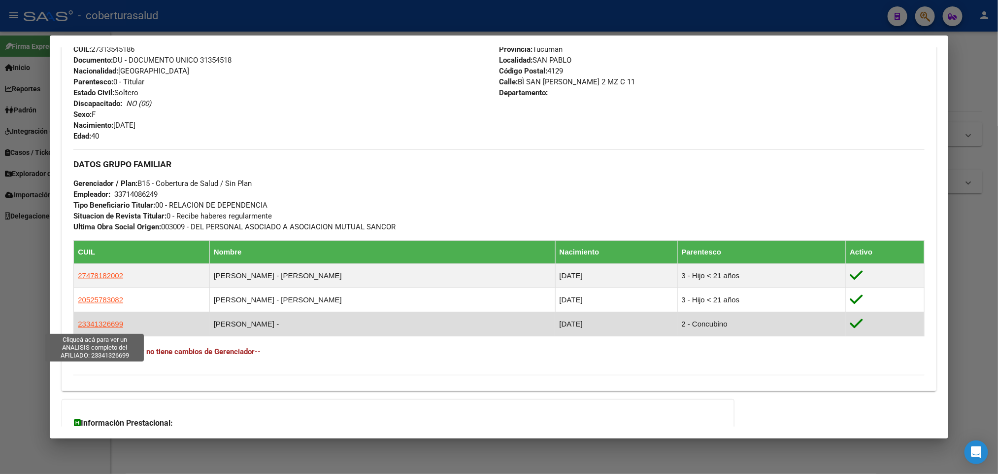
click at [97, 325] on span "23341326699" at bounding box center [100, 323] width 45 height 8
type textarea "23341326699"
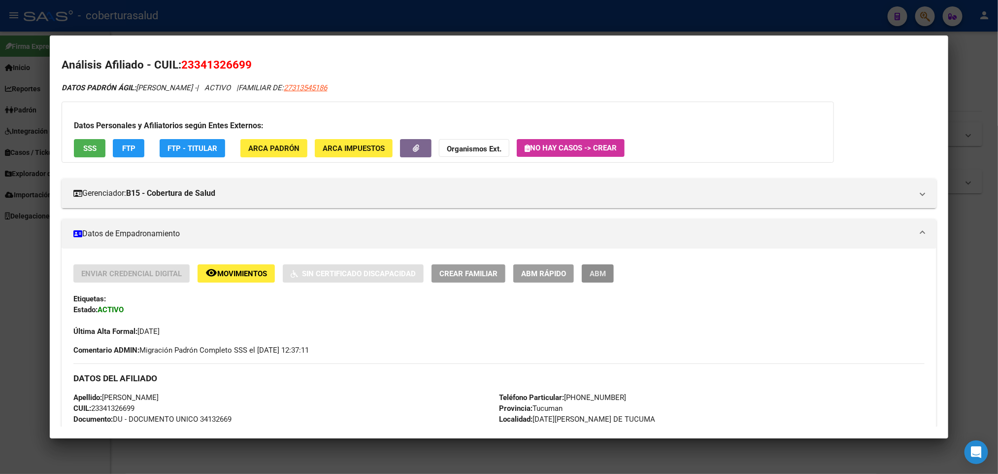
click at [591, 269] on span "ABM" at bounding box center [598, 273] width 16 height 9
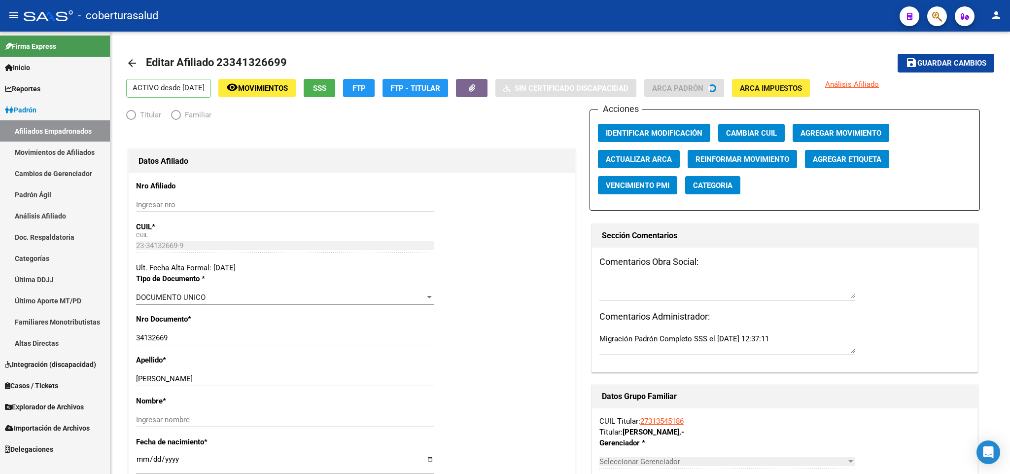
radio input "true"
type input "33-71408624-9"
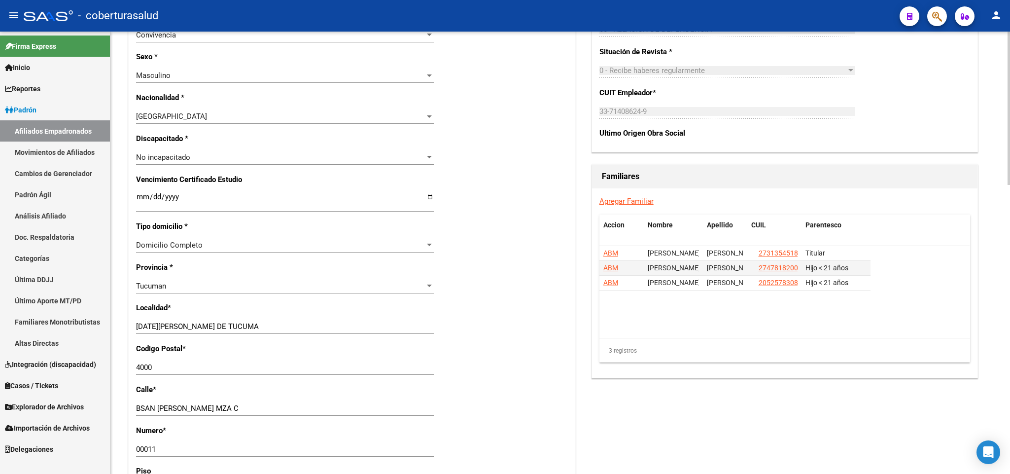
scroll to position [517, 0]
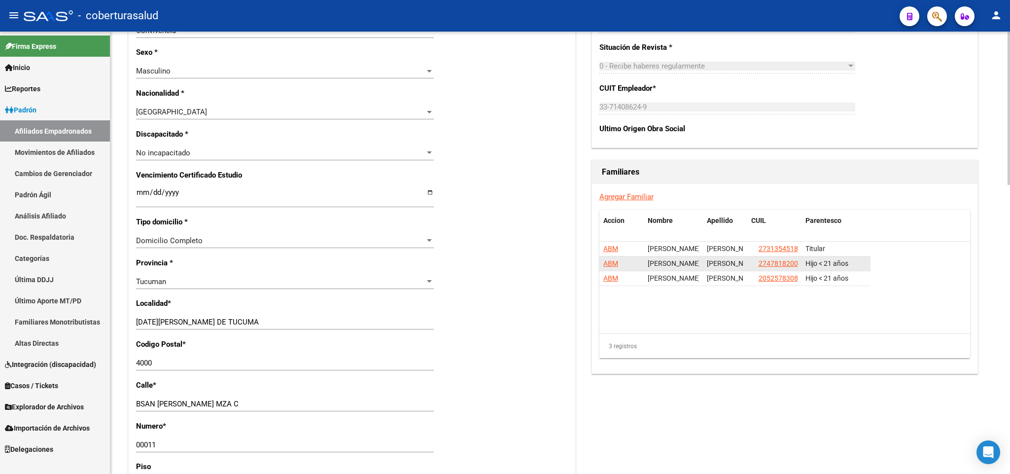
click at [735, 265] on span "[PERSON_NAME]" at bounding box center [733, 263] width 53 height 8
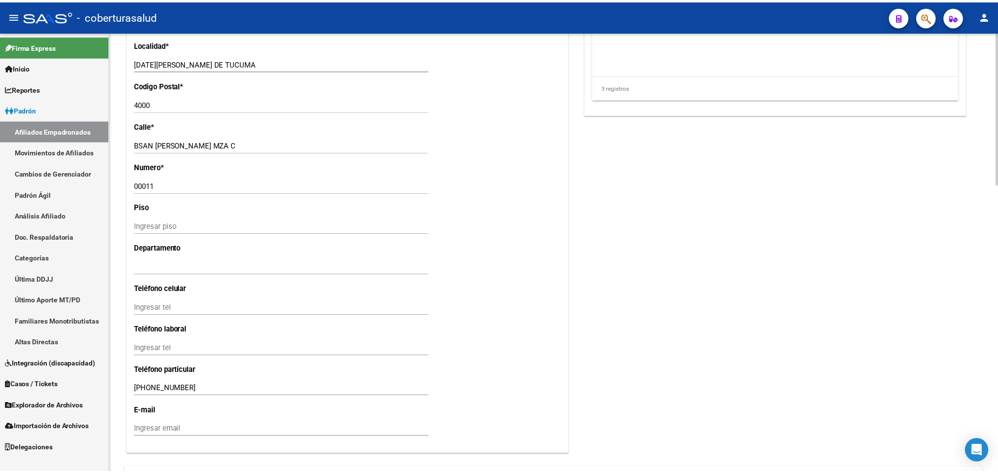
scroll to position [831, 0]
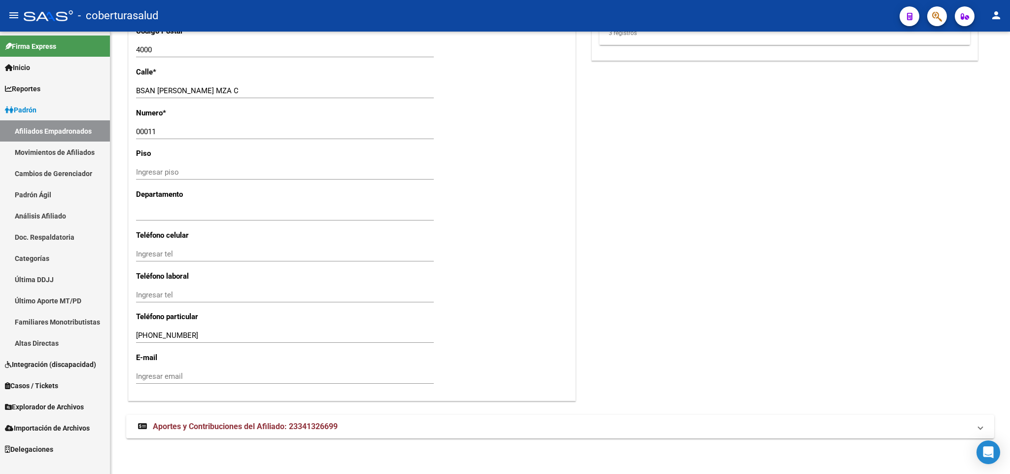
click at [926, 12] on div at bounding box center [933, 16] width 28 height 20
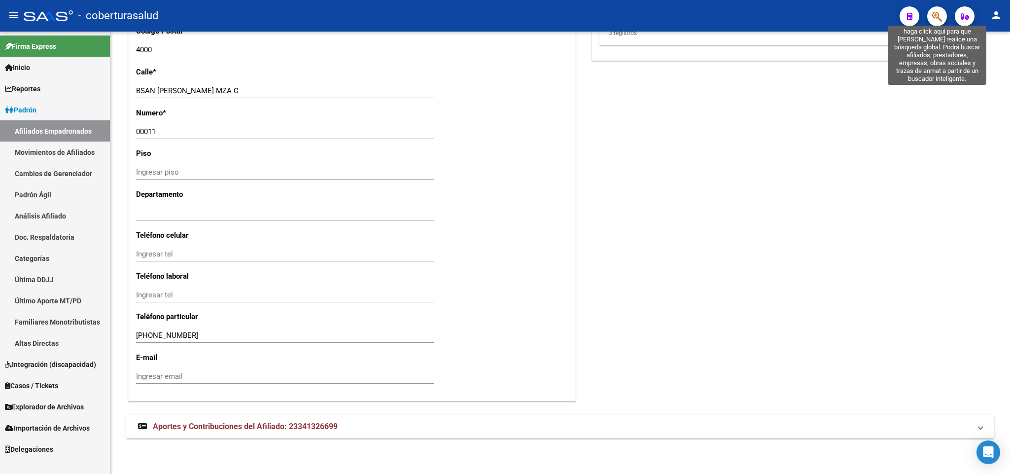
click at [932, 17] on icon "button" at bounding box center [937, 16] width 10 height 11
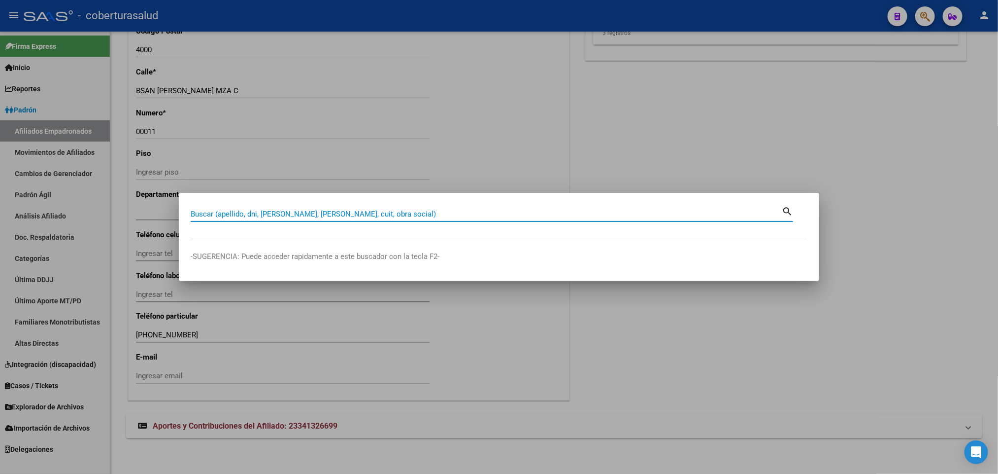
paste input "23341326699"
click at [197, 216] on input "2334132669" at bounding box center [486, 213] width 591 height 9
type input "34132669"
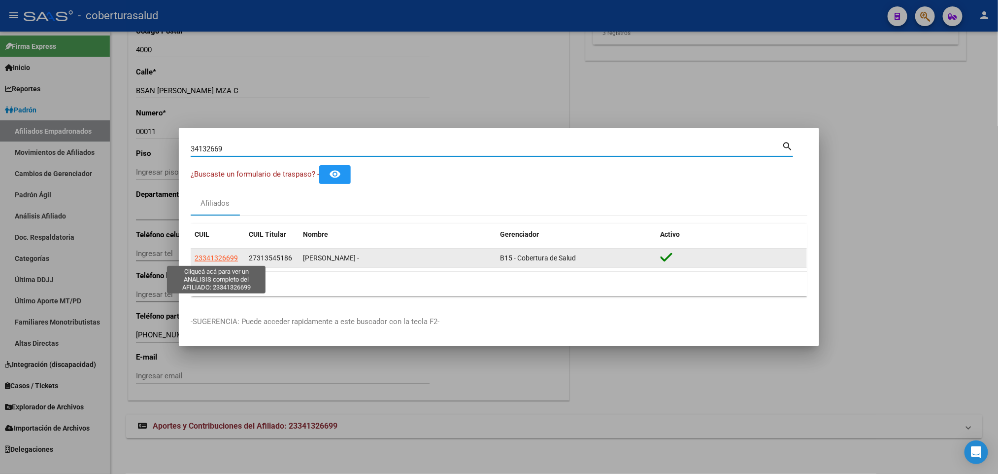
click at [209, 255] on span "23341326699" at bounding box center [216, 258] width 43 height 8
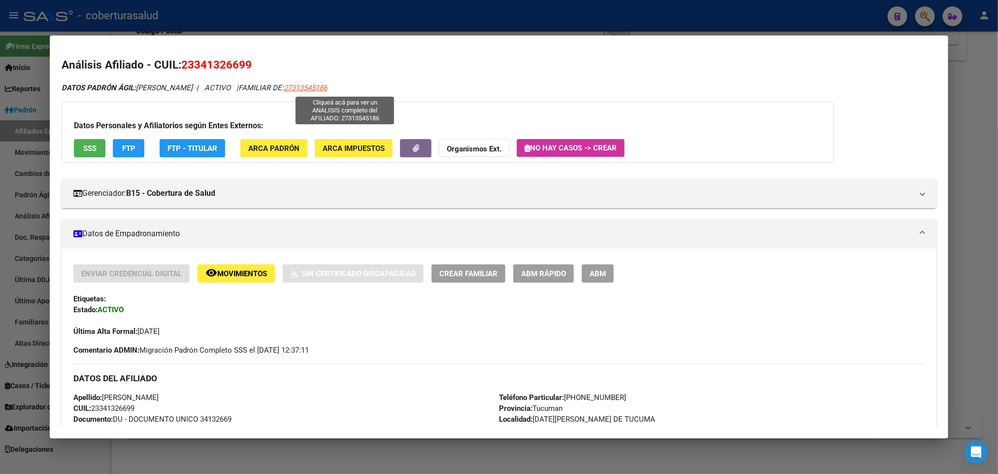
click at [327, 86] on span "27313545186" at bounding box center [305, 87] width 43 height 9
type textarea "27313545186"
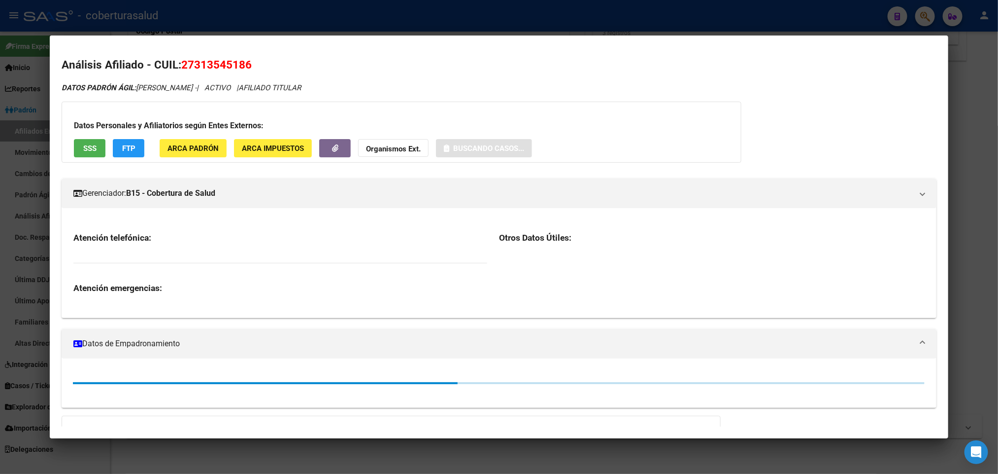
click at [231, 64] on span "27313545186" at bounding box center [216, 64] width 70 height 13
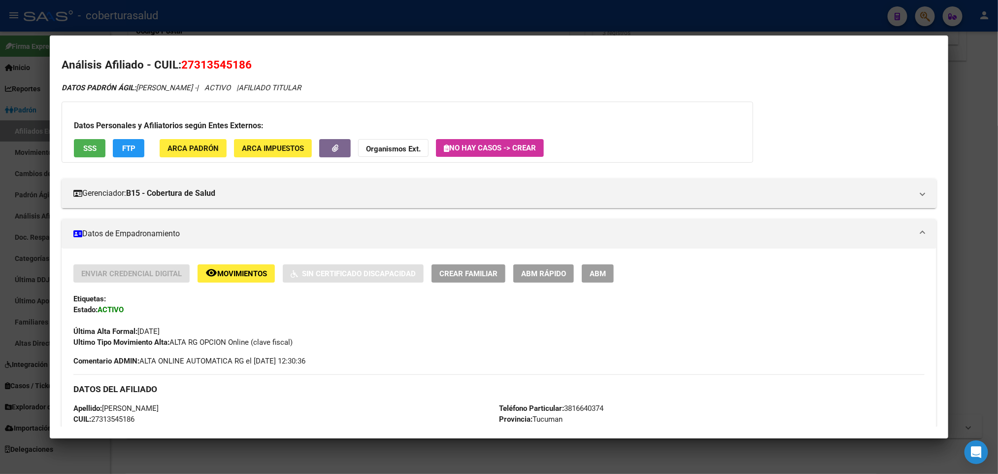
copy span "27313545186"
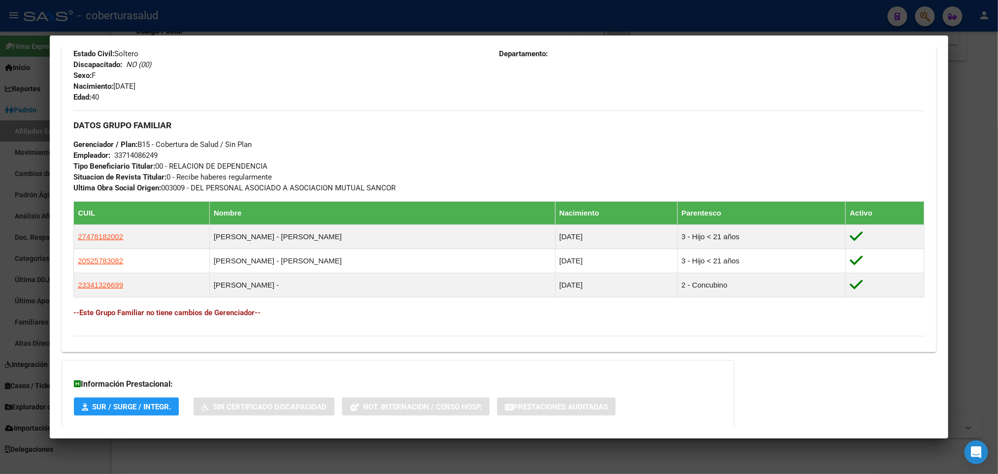
scroll to position [444, 0]
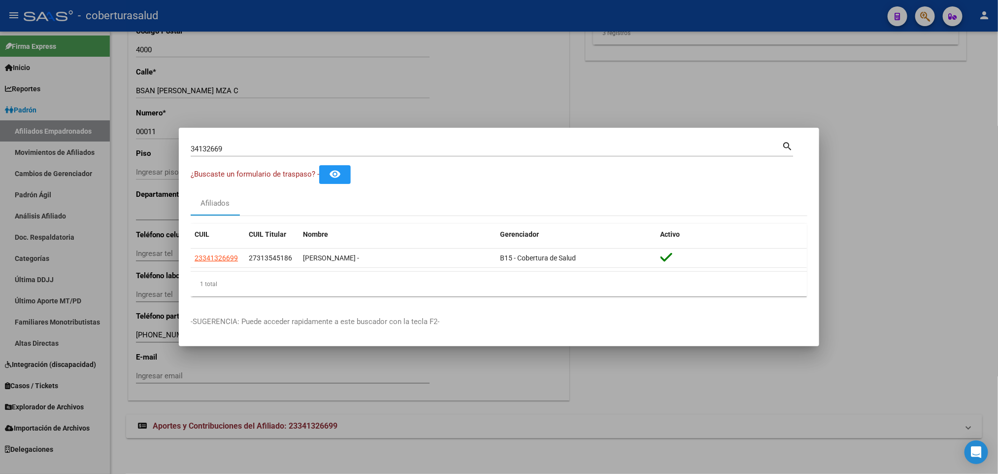
click at [414, 150] on input "34132669" at bounding box center [486, 148] width 591 height 9
paste input "20237350708"
type input "20237350708"
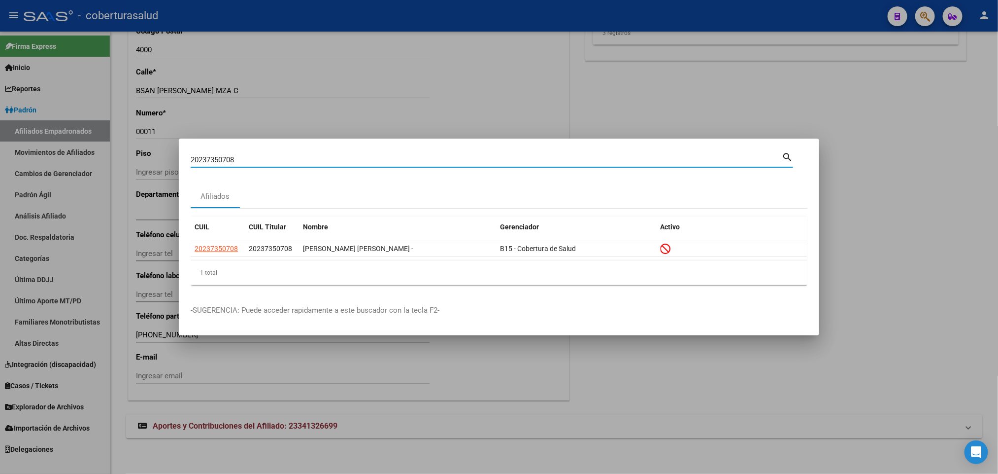
click at [222, 259] on datatable-body "20237350708 20237350708 [PERSON_NAME] [PERSON_NAME] - B15 - Cobertura de Salud" at bounding box center [499, 250] width 617 height 19
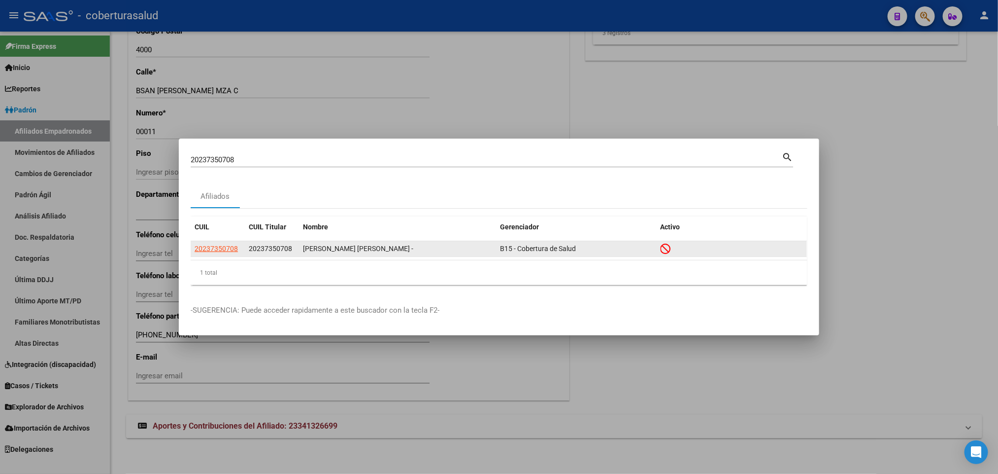
click at [219, 243] on app-link-go-to "20237350708" at bounding box center [216, 248] width 43 height 11
click at [224, 246] on span "20237350708" at bounding box center [216, 248] width 43 height 8
type textarea "20237350708"
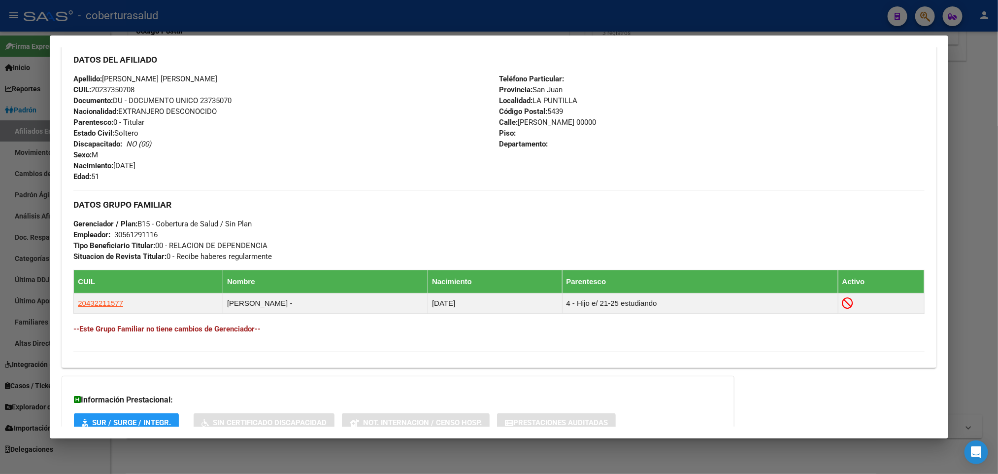
scroll to position [371, 0]
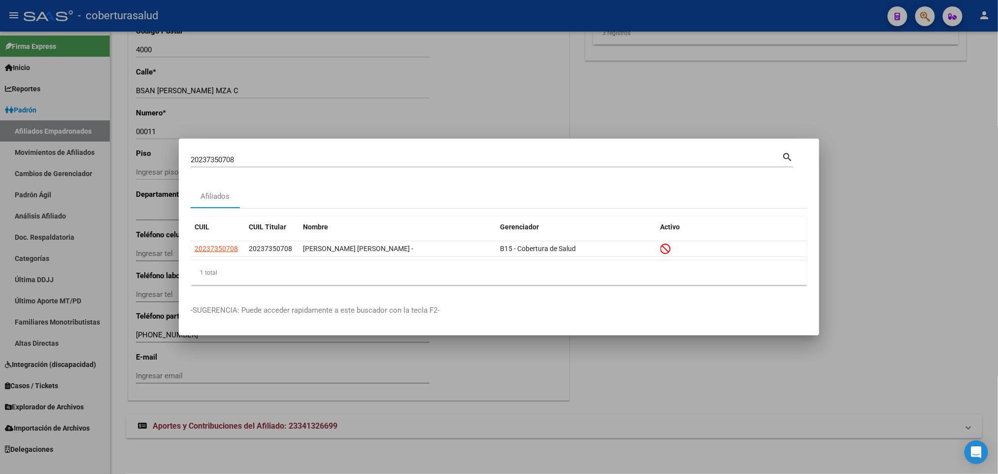
click at [369, 164] on input "20237350708" at bounding box center [486, 159] width 591 height 9
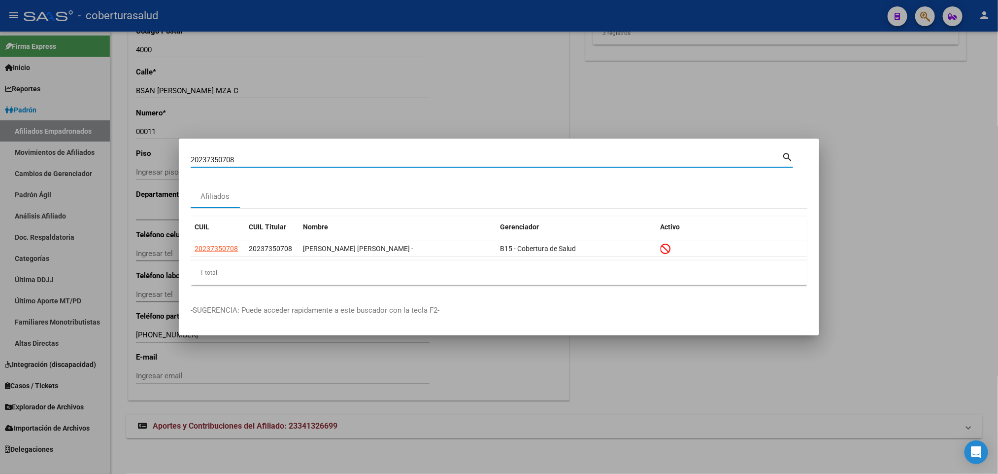
click at [369, 164] on input "20237350708" at bounding box center [486, 159] width 591 height 9
paste input "50070165"
type input "50070165"
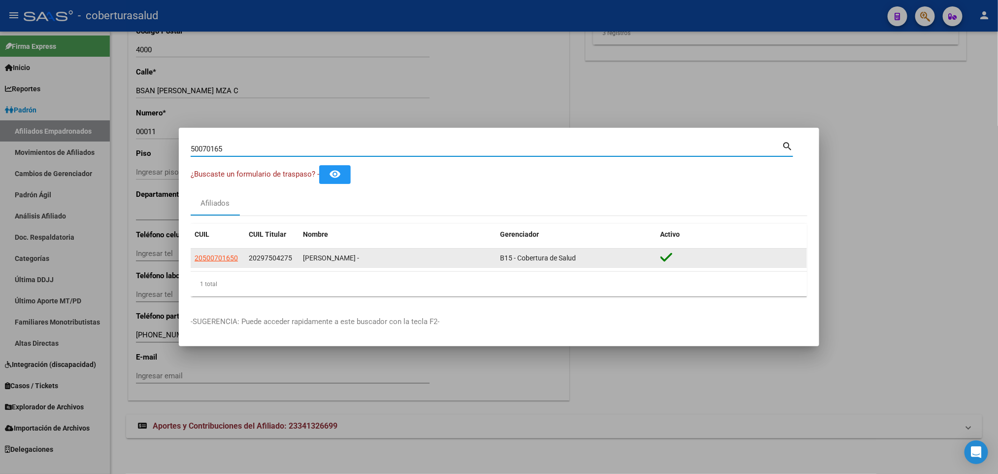
click at [232, 262] on app-link-go-to "20500701650" at bounding box center [216, 257] width 43 height 11
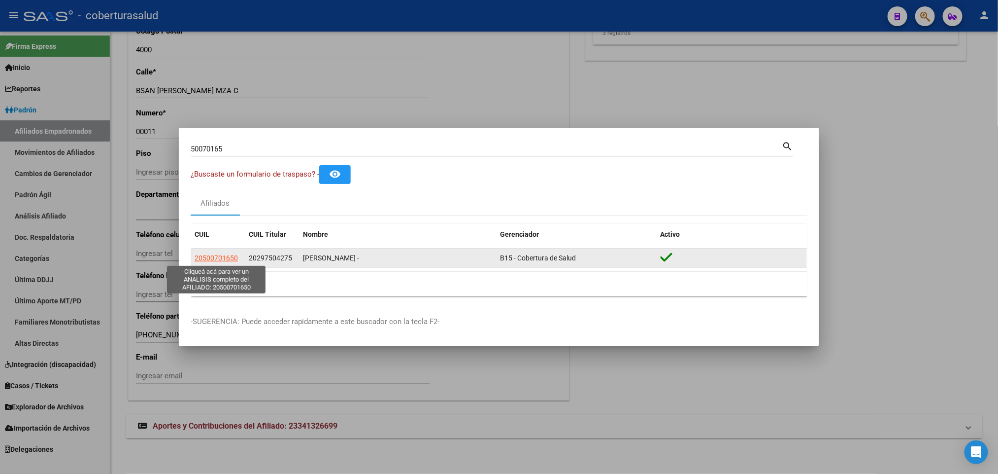
click at [228, 258] on span "20500701650" at bounding box center [216, 258] width 43 height 8
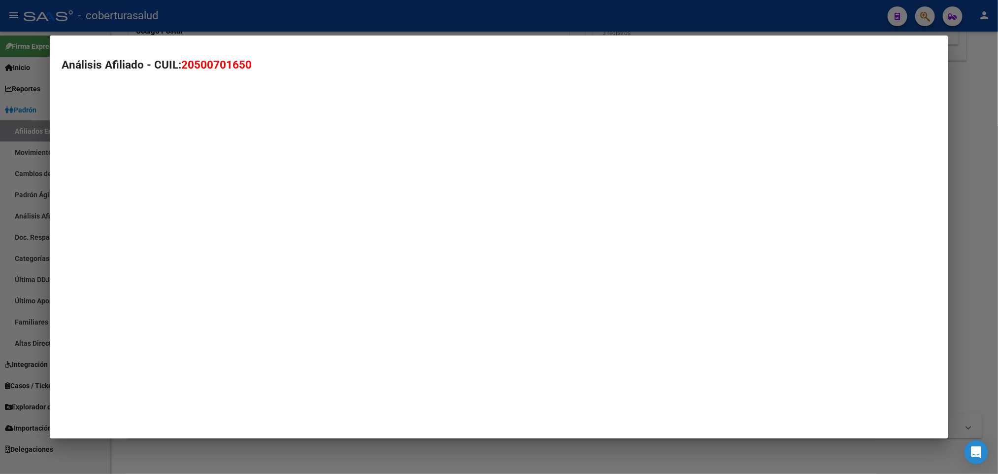
type textarea "20500701650"
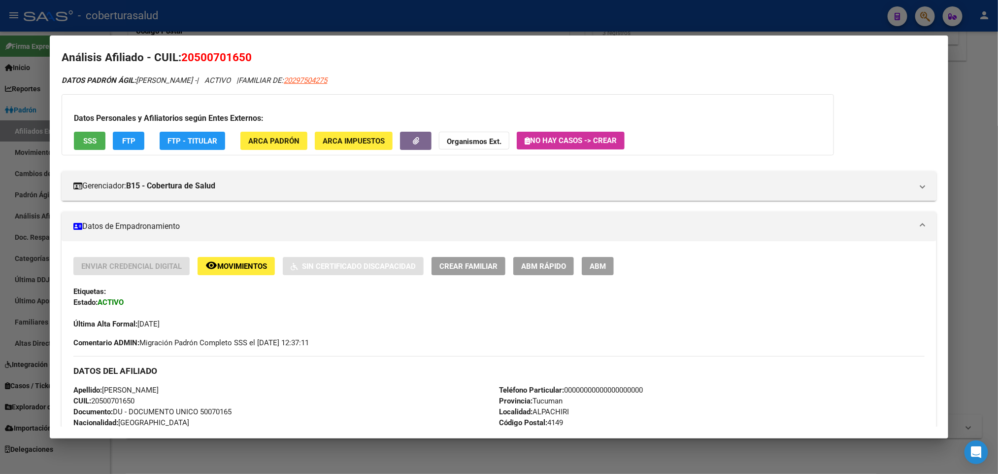
scroll to position [0, 0]
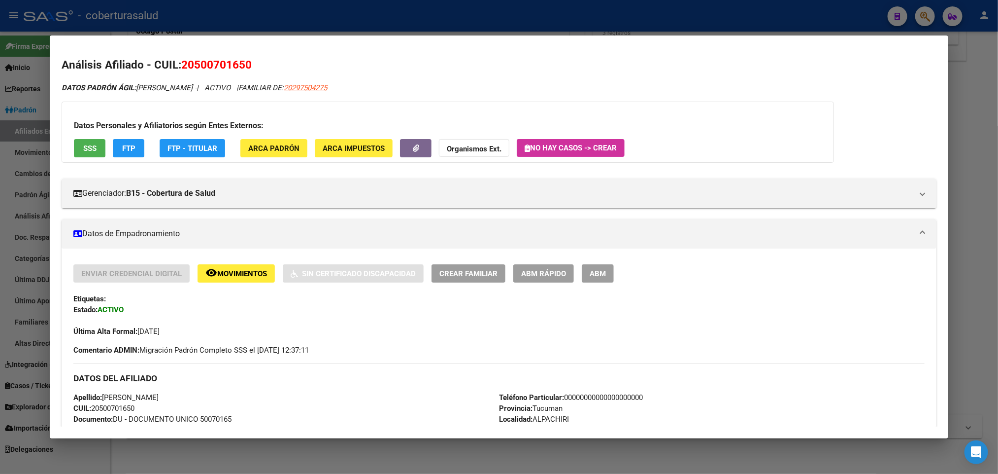
click at [234, 269] on span "Movimientos" at bounding box center [242, 273] width 50 height 9
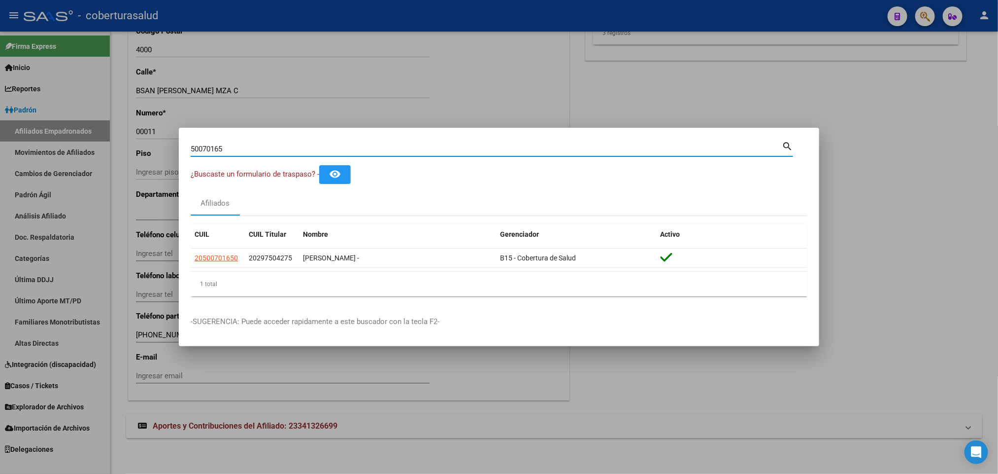
click at [389, 151] on input "50070165" at bounding box center [486, 148] width 591 height 9
paste input "46799322"
type input "46799322"
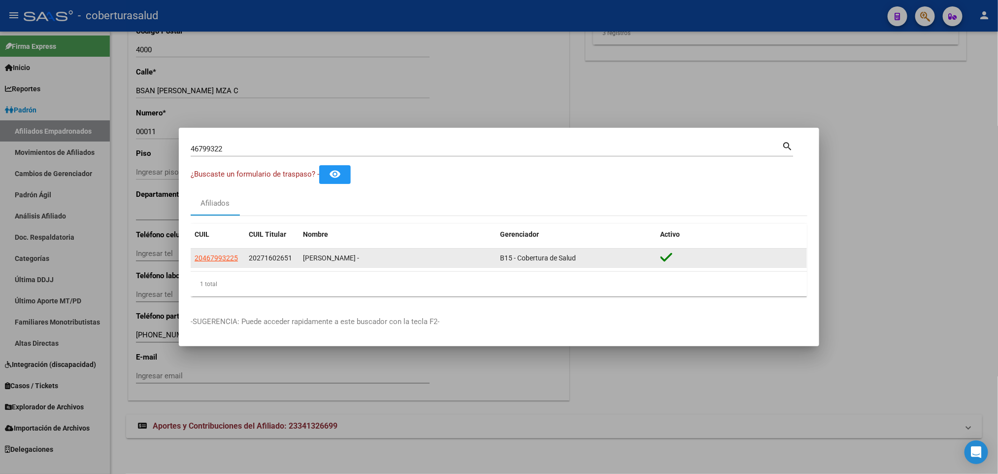
click at [203, 262] on app-link-go-to "20467993225" at bounding box center [216, 257] width 43 height 11
click at [207, 248] on datatable-body-cell "20467993225" at bounding box center [218, 257] width 54 height 19
click at [217, 261] on span "20467993225" at bounding box center [216, 258] width 43 height 8
type textarea "20467993225"
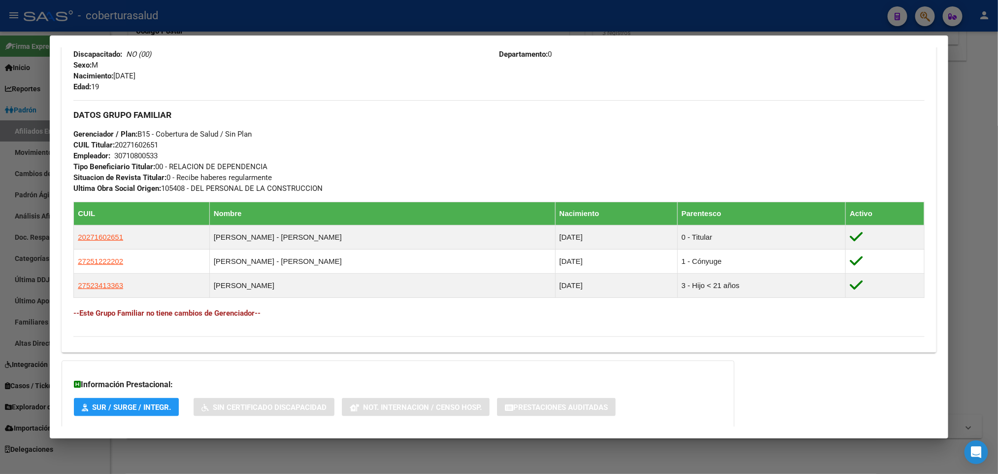
scroll to position [444, 0]
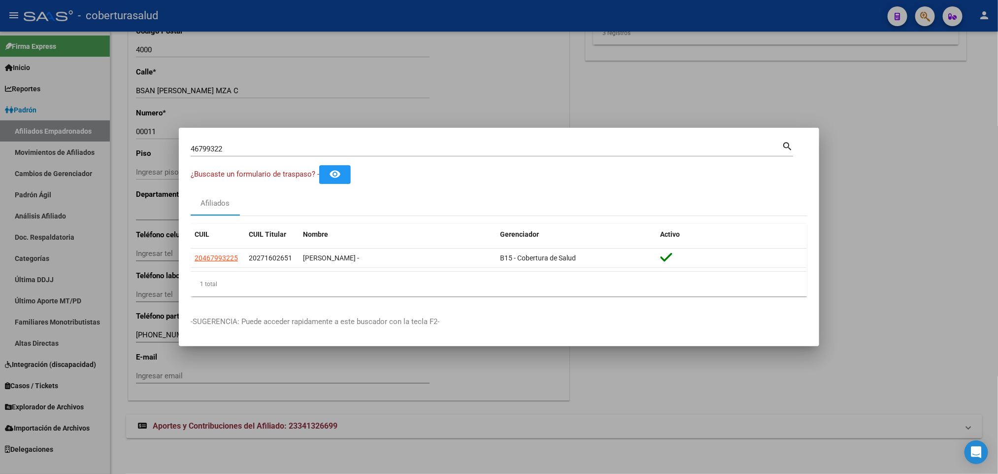
click at [374, 145] on input "46799322" at bounding box center [486, 148] width 591 height 9
paste input "20234581369"
type input "20234581369"
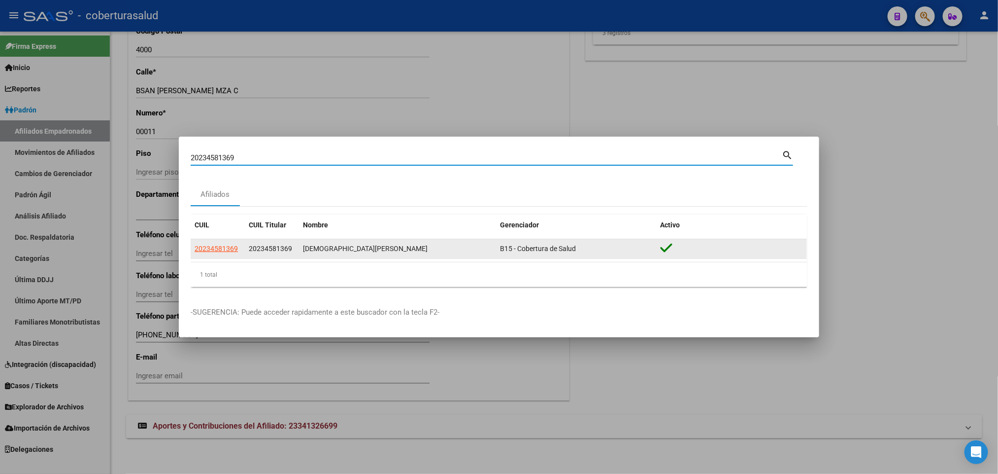
click at [219, 254] on app-link-go-to "20234581369" at bounding box center [216, 248] width 43 height 11
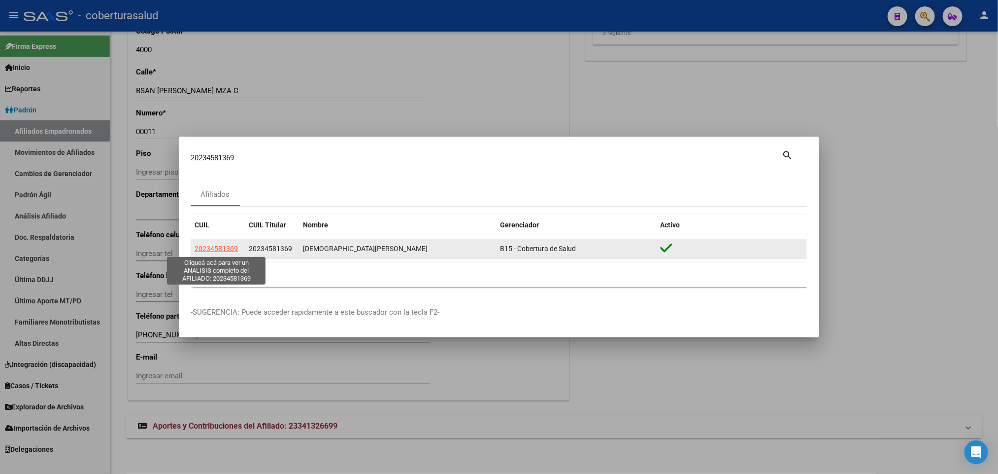
click at [219, 250] on span "20234581369" at bounding box center [216, 248] width 43 height 8
type textarea "20234581369"
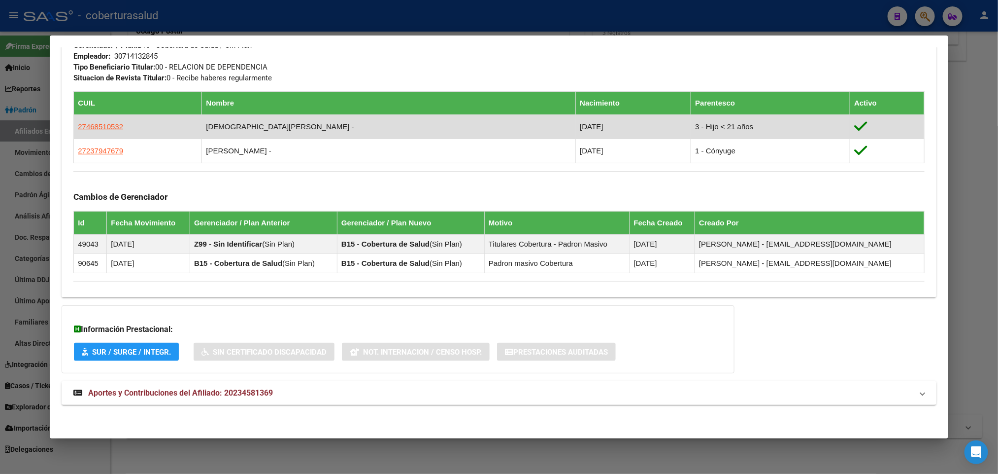
scroll to position [511, 0]
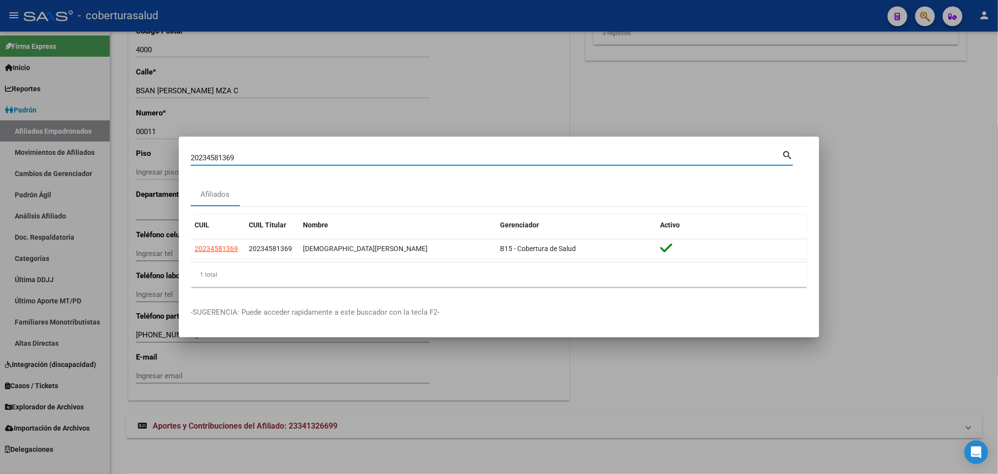
click at [349, 160] on input "20234581369" at bounding box center [486, 157] width 591 height 9
paste input "7982161"
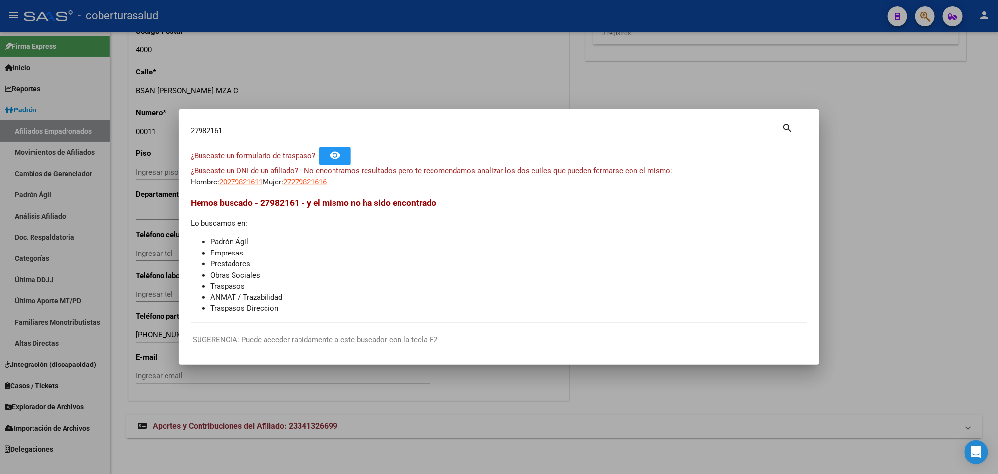
click at [300, 121] on div "27982161 Buscar (apellido, dni, [PERSON_NAME], [PERSON_NAME], cuit, obra social…" at bounding box center [492, 129] width 603 height 17
click at [299, 132] on input "27982161" at bounding box center [486, 130] width 591 height 9
paste input "3263664949"
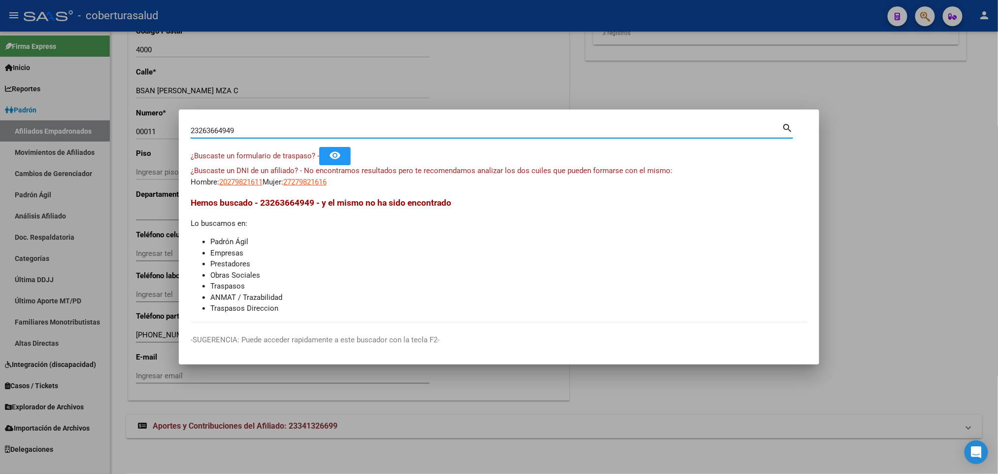
type input "23263664949"
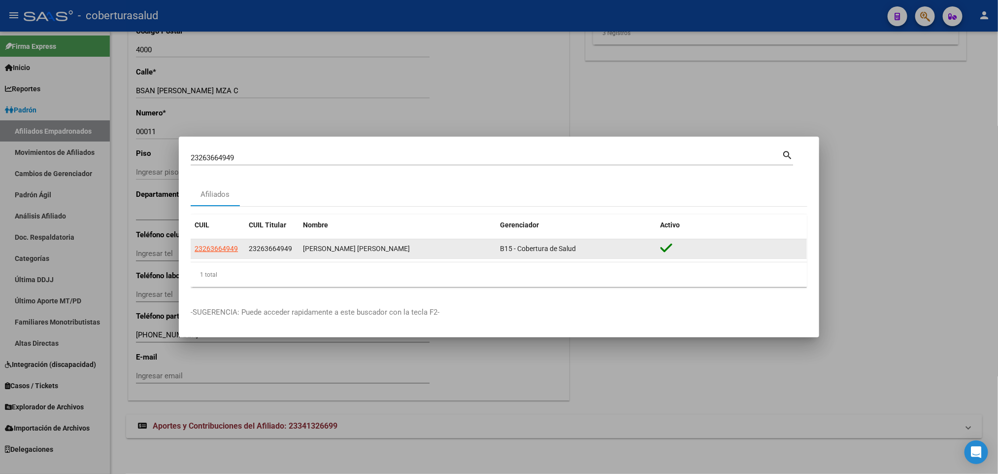
click at [214, 259] on div "23263664949 23263664949 [PERSON_NAME] [PERSON_NAME] B15 - Cobertura de Salud" at bounding box center [499, 249] width 617 height 20
click at [219, 250] on span "23263664949" at bounding box center [216, 248] width 43 height 8
type textarea "23263664949"
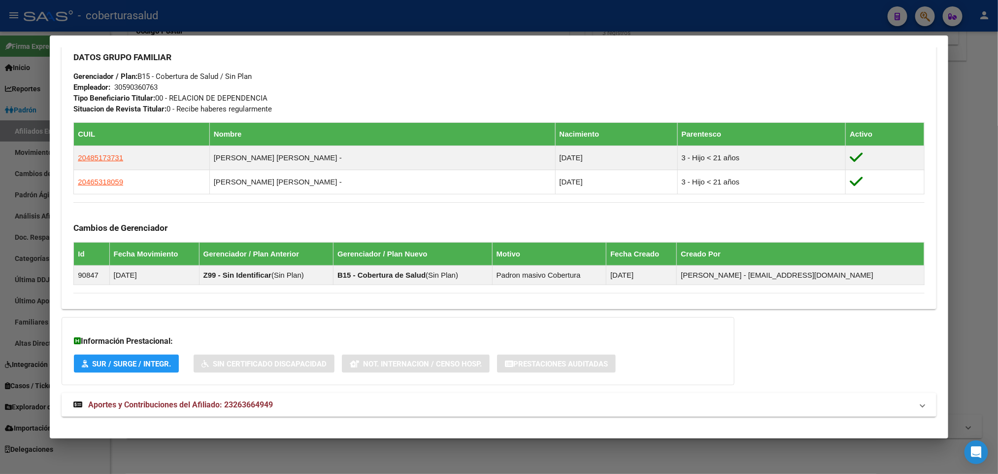
scroll to position [491, 0]
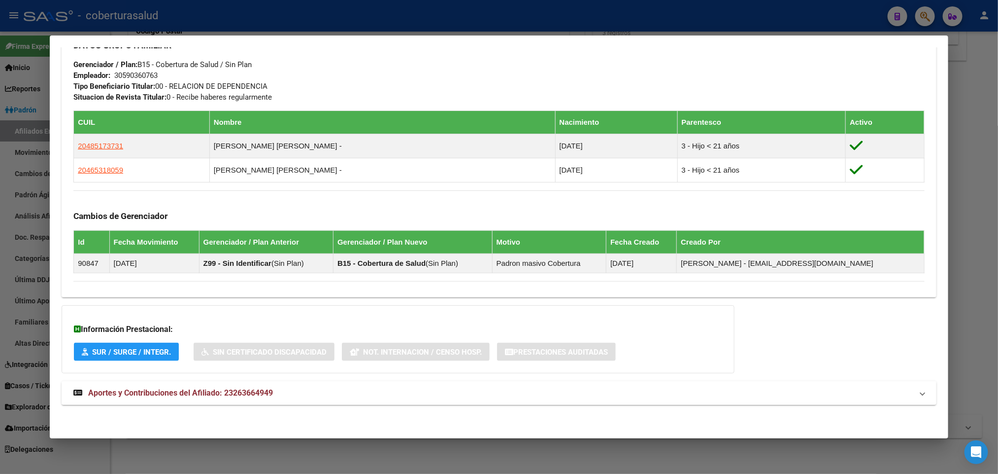
click at [203, 386] on mat-expansion-panel-header "Aportes y Contribuciones del Afiliado: 23263664949" at bounding box center [499, 393] width 875 height 24
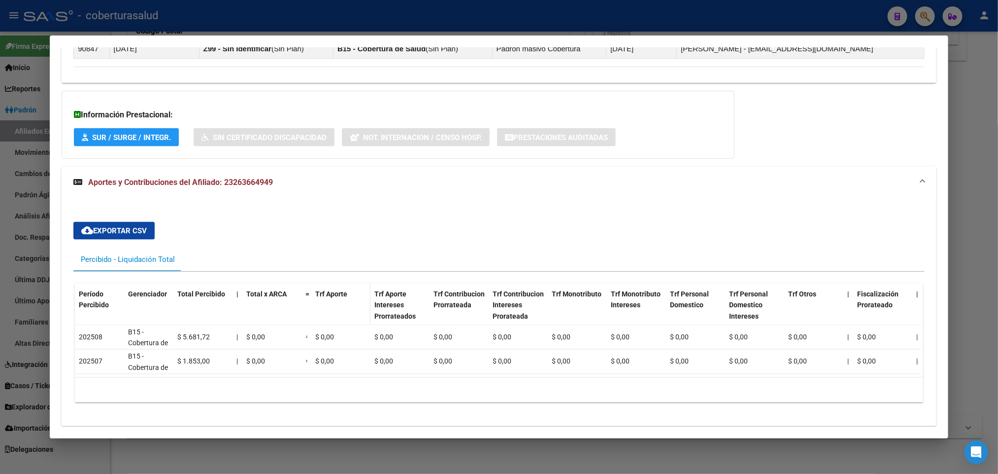
scroll to position [739, 0]
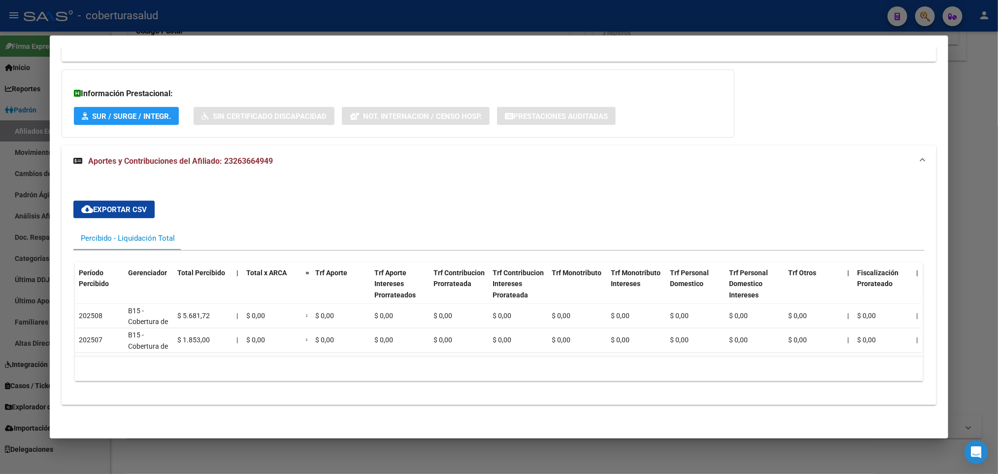
drag, startPoint x: 344, startPoint y: 343, endPoint x: 525, endPoint y: 345, distance: 180.4
click at [525, 345] on datatable-body "202508 B15 - Cobertura de Salud $ 5.681,72 | $ 0,00 = $ 0,00 $ 0,00 $ 0,00 $ 0,…" at bounding box center [498, 330] width 847 height 52
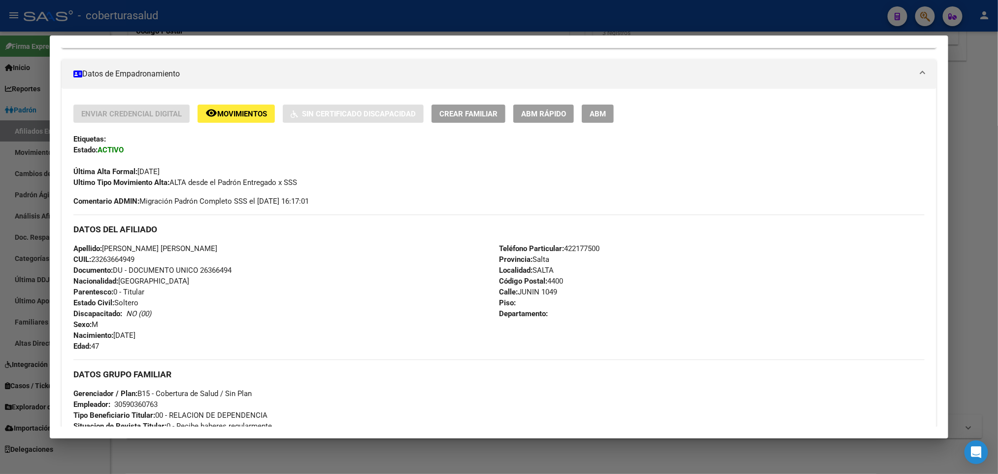
scroll to position [0, 0]
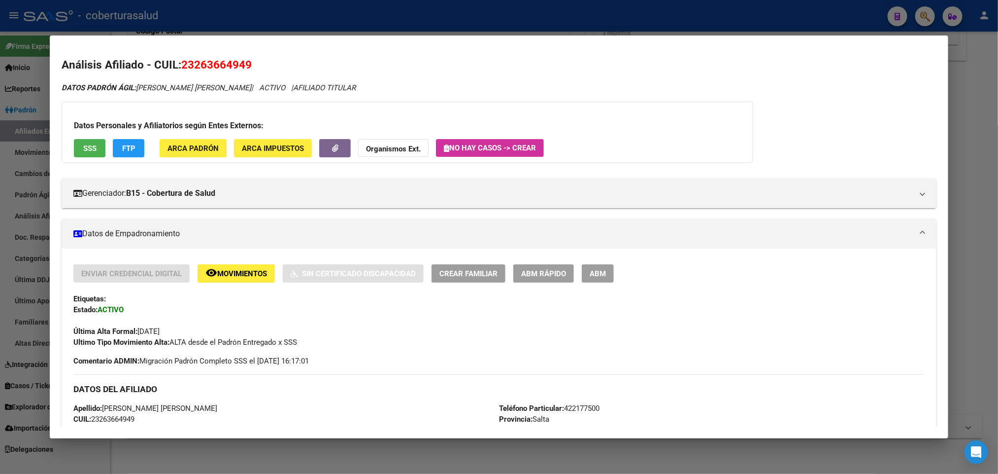
click at [221, 64] on span "23263664949" at bounding box center [216, 64] width 70 height 13
copy span "23263664949"
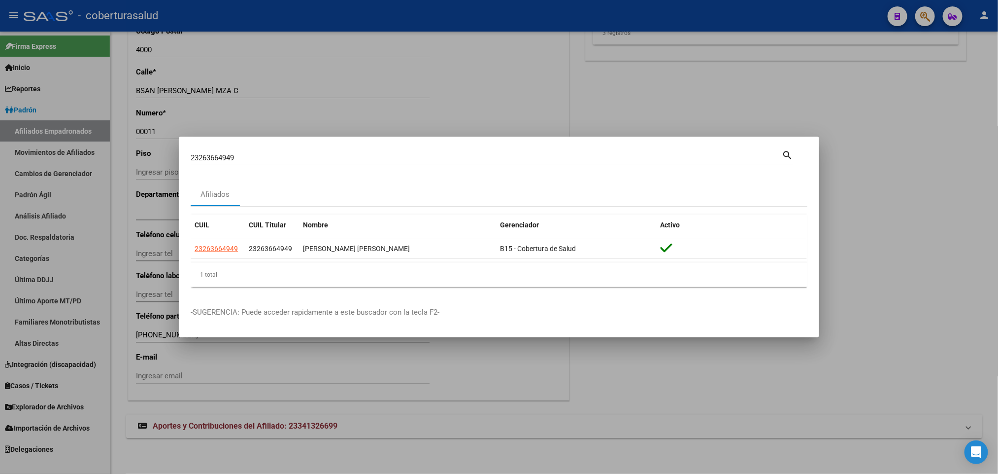
drag, startPoint x: 522, startPoint y: 154, endPoint x: 516, endPoint y: 148, distance: 8.7
click at [516, 148] on div "23263664949 Buscar (apellido, dni, cuil, [PERSON_NAME], cuit, obra social) sear…" at bounding box center [492, 156] width 603 height 17
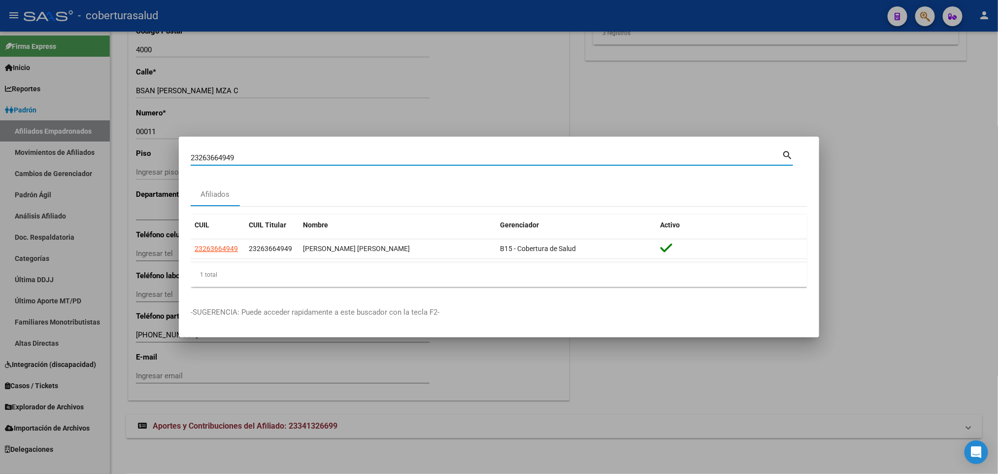
click at [516, 148] on div "23263664949 Buscar (apellido, dni, cuil, [PERSON_NAME], cuit, obra social) sear…" at bounding box center [492, 156] width 603 height 17
click at [516, 161] on input "23263664949" at bounding box center [486, 157] width 591 height 9
paste input "1170045"
type input "21170045"
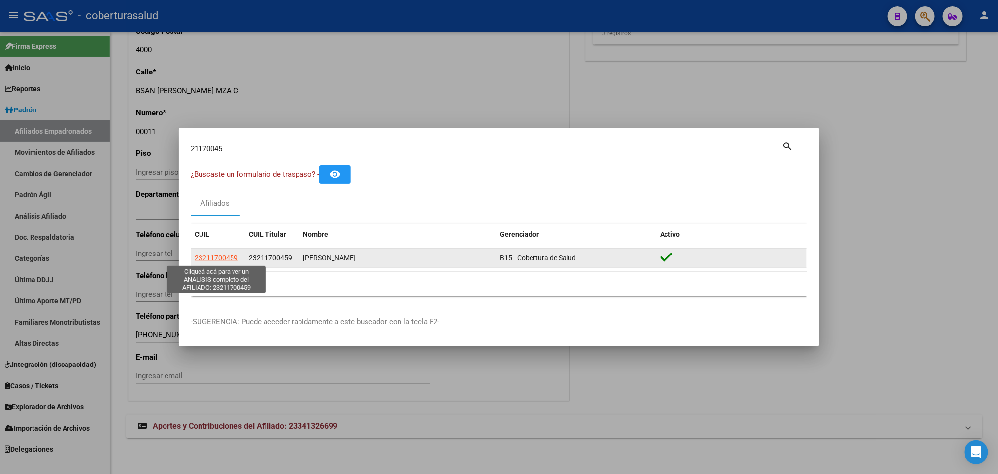
click at [210, 258] on span "23211700459" at bounding box center [216, 258] width 43 height 8
type textarea "23211700459"
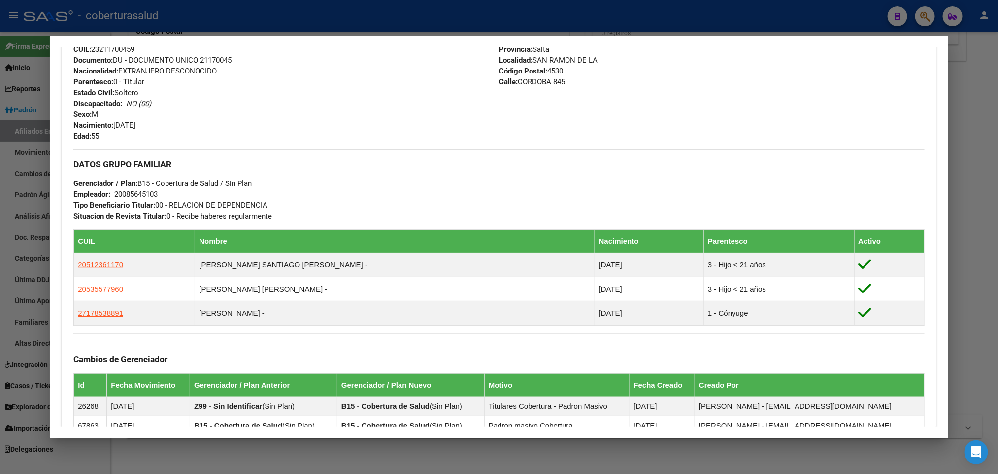
scroll to position [536, 0]
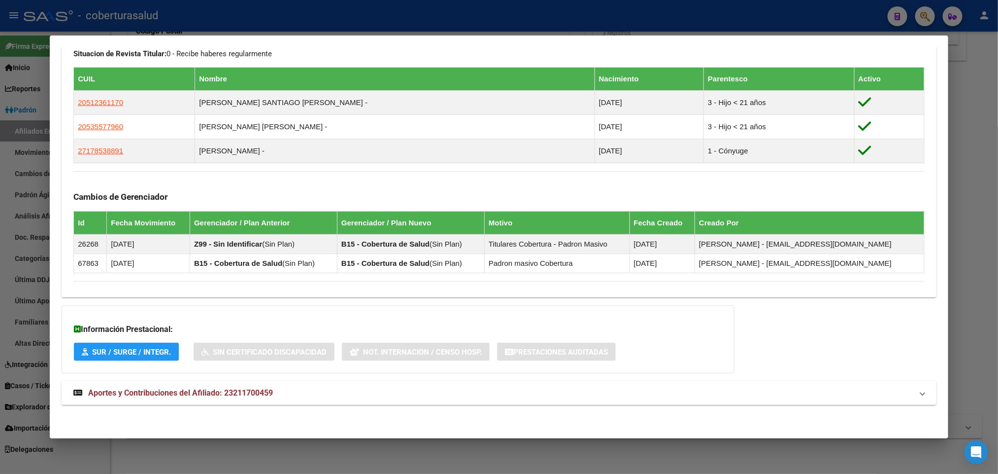
click at [184, 391] on span "Aportes y Contribuciones del Afiliado: 23211700459" at bounding box center [180, 392] width 185 height 9
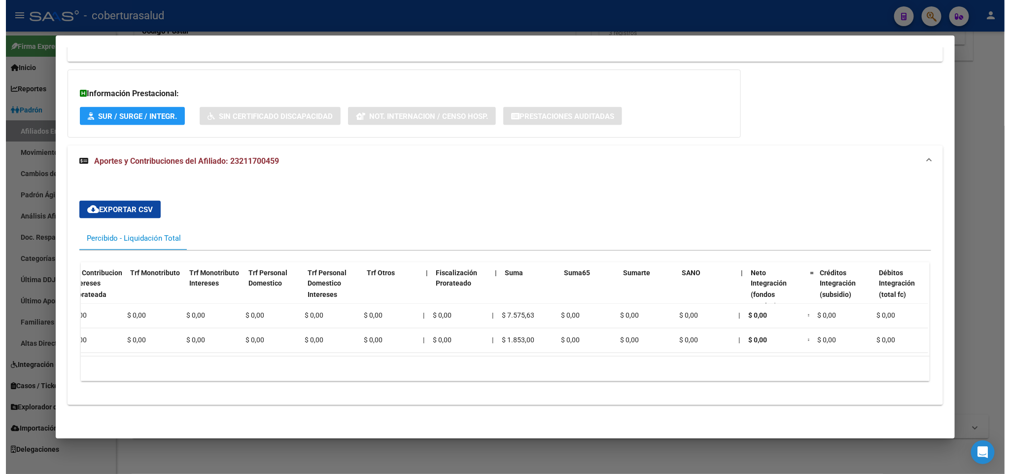
scroll to position [0, 428]
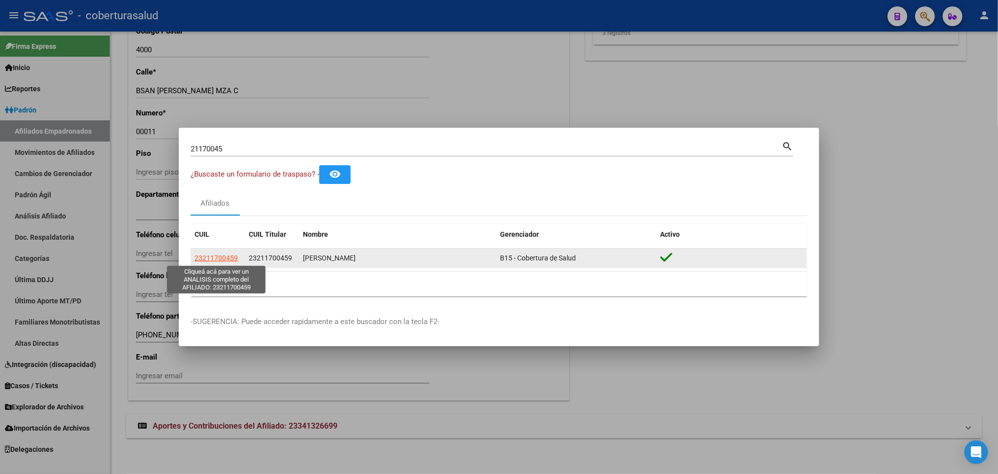
click at [204, 256] on span "23211700459" at bounding box center [216, 258] width 43 height 8
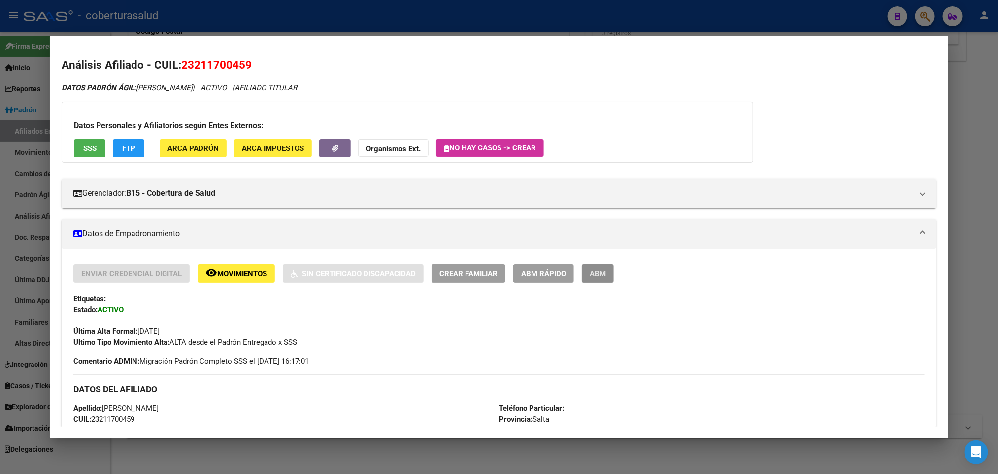
click at [600, 276] on span "ABM" at bounding box center [598, 273] width 16 height 9
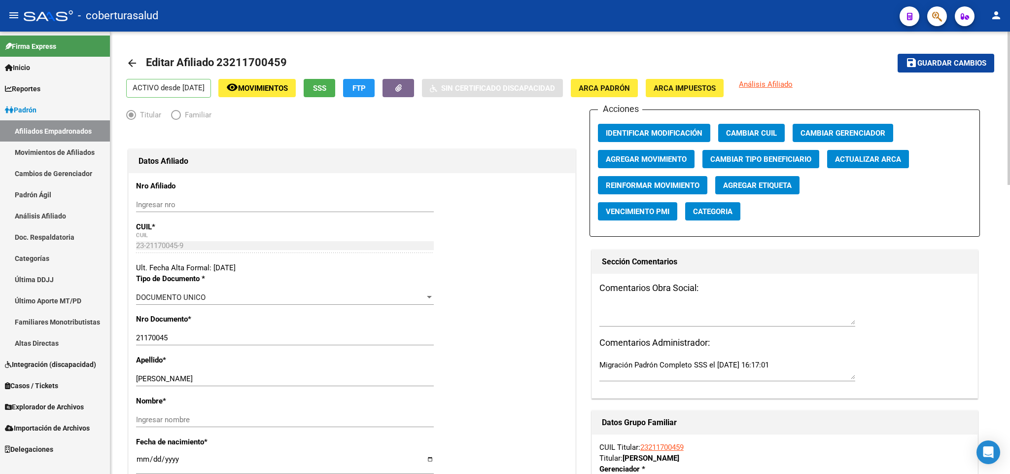
click at [699, 156] on app-afiliado-mover "Agregar Movimiento" at bounding box center [650, 158] width 104 height 9
click at [681, 157] on span "Agregar Movimiento" at bounding box center [646, 159] width 81 height 9
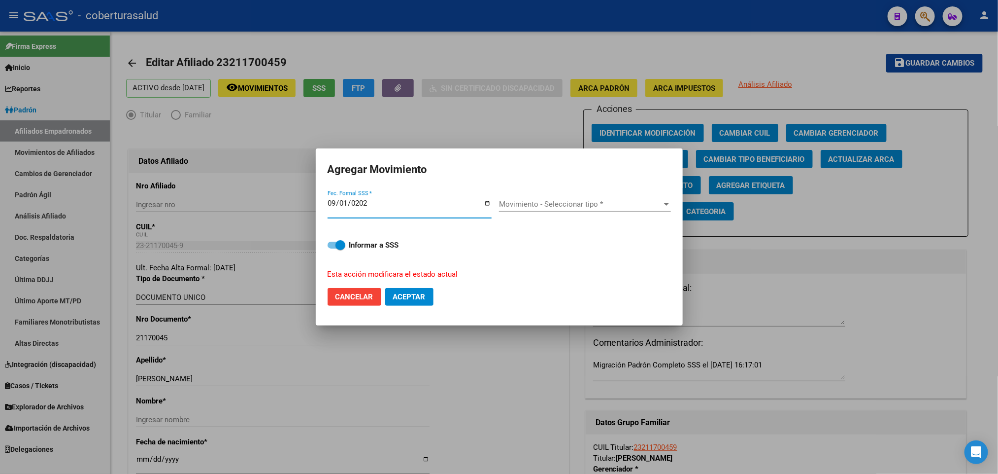
type input "[DATE]"
click at [500, 202] on div "[DATE] Fec. Formal SSS * Movimiento - Seleccionar tipo * Movimiento - Seleccion…" at bounding box center [500, 234] width 344 height 91
click at [511, 204] on span "Movimiento - Seleccionar tipo *" at bounding box center [580, 204] width 163 height 9
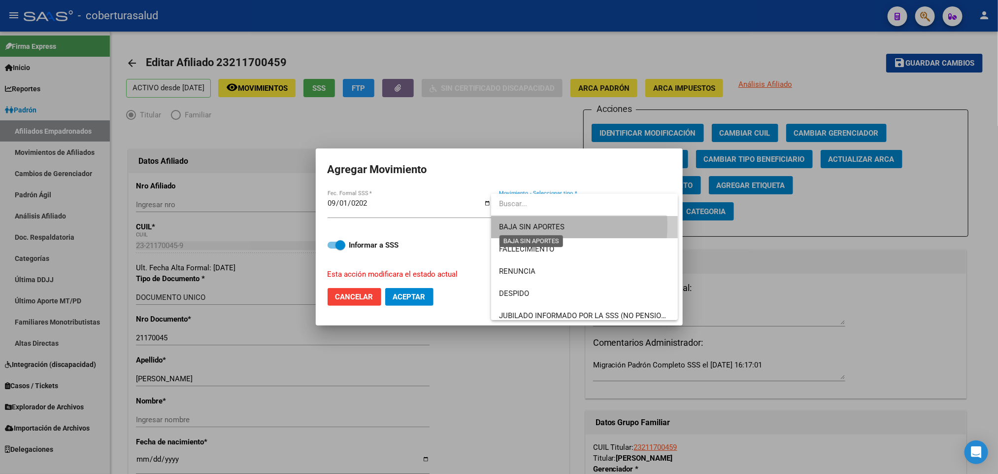
click at [540, 225] on span "BAJA SIN APORTES" at bounding box center [532, 226] width 66 height 9
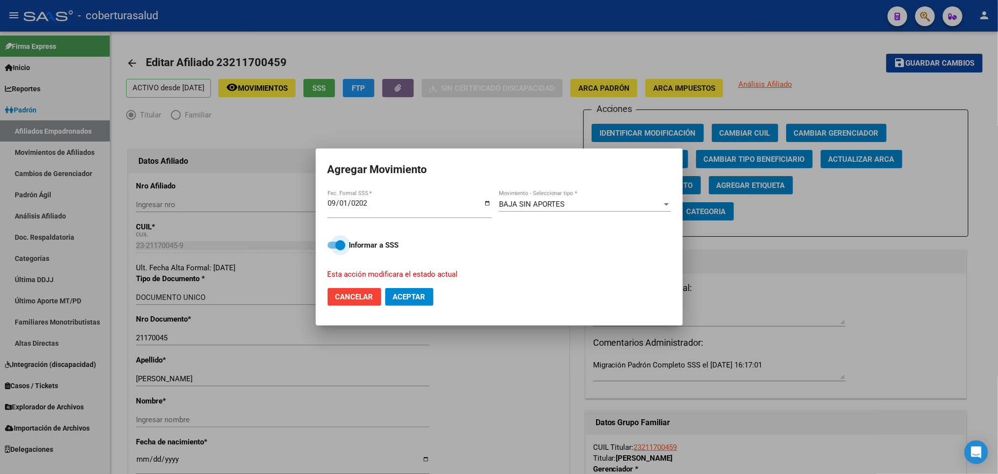
click at [392, 248] on strong "Informar a SSS" at bounding box center [374, 245] width 50 height 9
click at [333, 248] on input "Informar a SSS" at bounding box center [332, 248] width 0 height 0
checkbox input "false"
click at [364, 299] on span "Cancelar" at bounding box center [355, 296] width 38 height 9
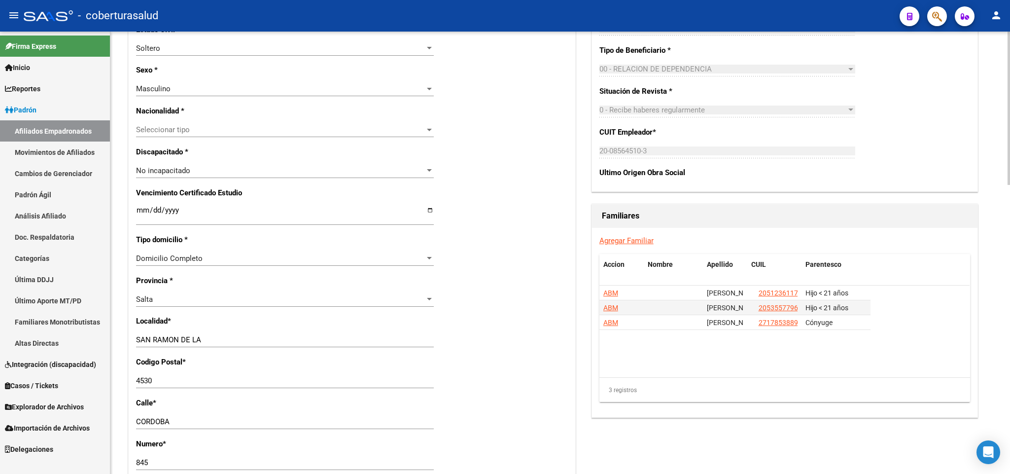
scroll to position [517, 0]
